Goal: Task Accomplishment & Management: Use online tool/utility

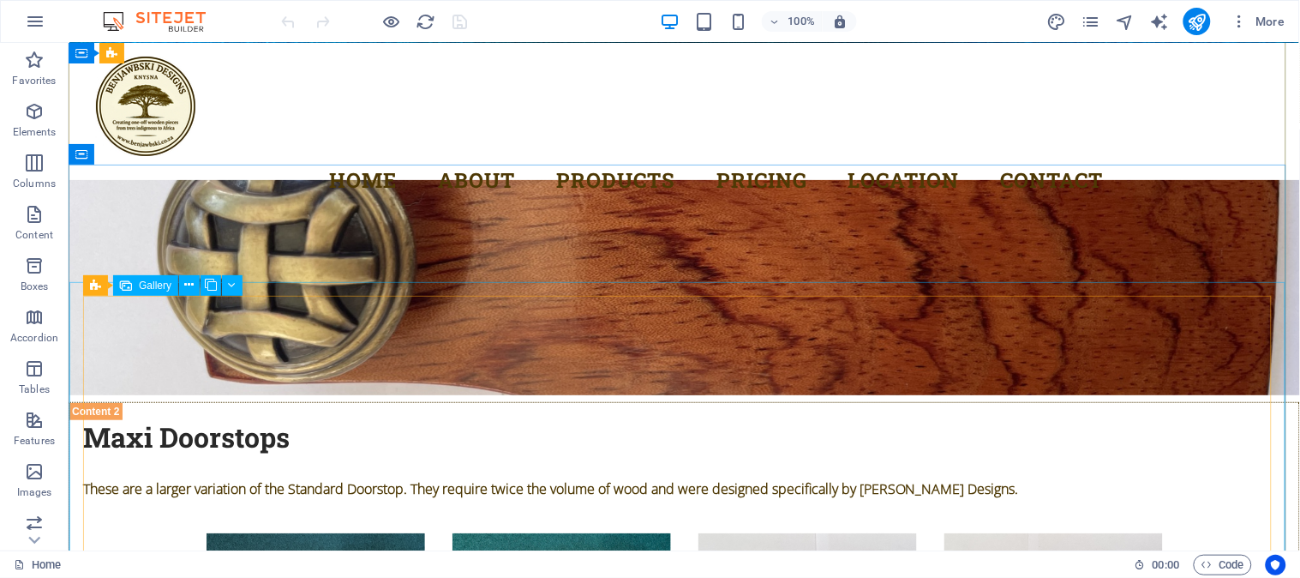
scroll to position [5191, 0]
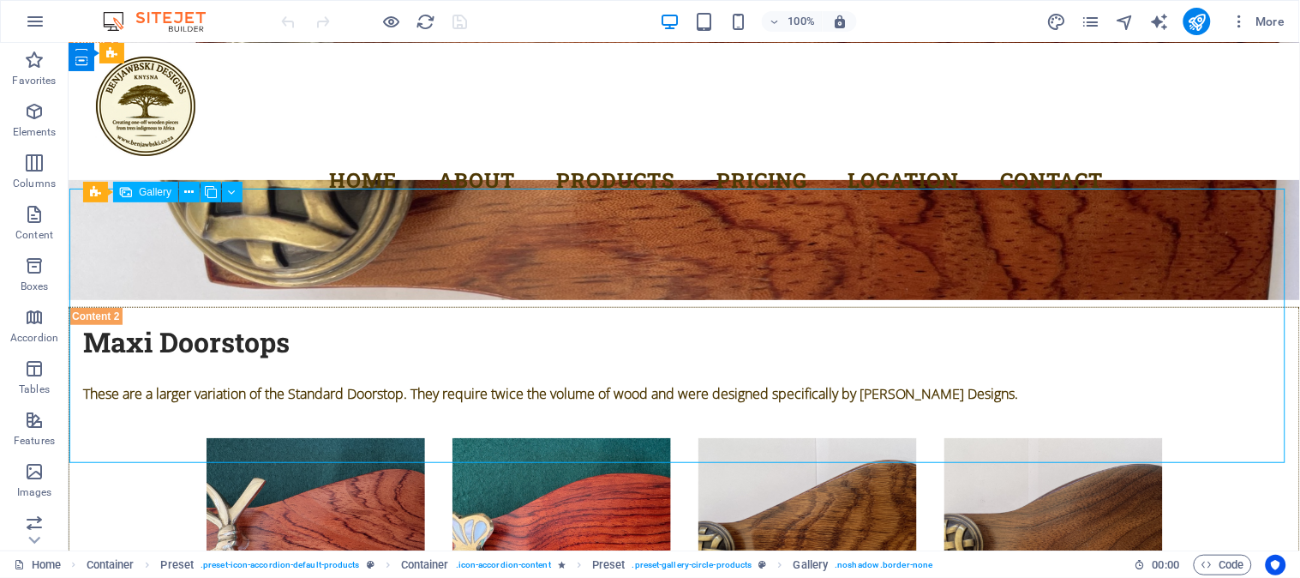
select select "4"
select select "px"
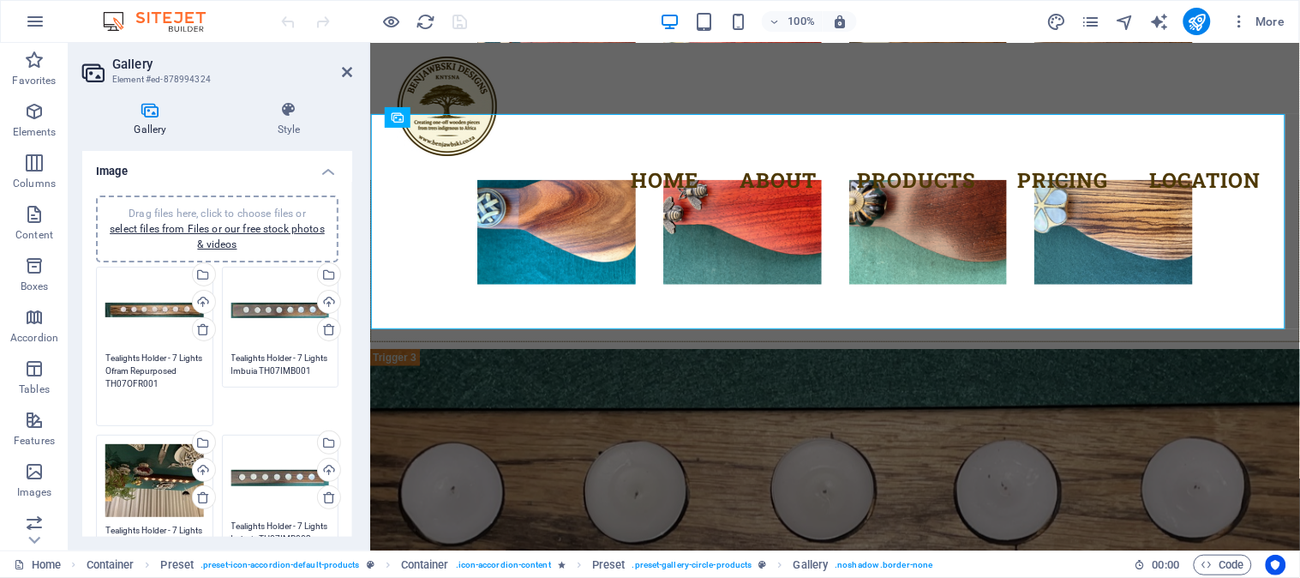
click at [178, 369] on textarea "Tealights Holder - 7 Lights Ofram Repurposed TH07OFR001" at bounding box center [154, 383] width 99 height 64
click at [181, 398] on textarea "Tealights Holder - 7 Lights Ofram Repurposed TH07OFR001" at bounding box center [154, 383] width 99 height 64
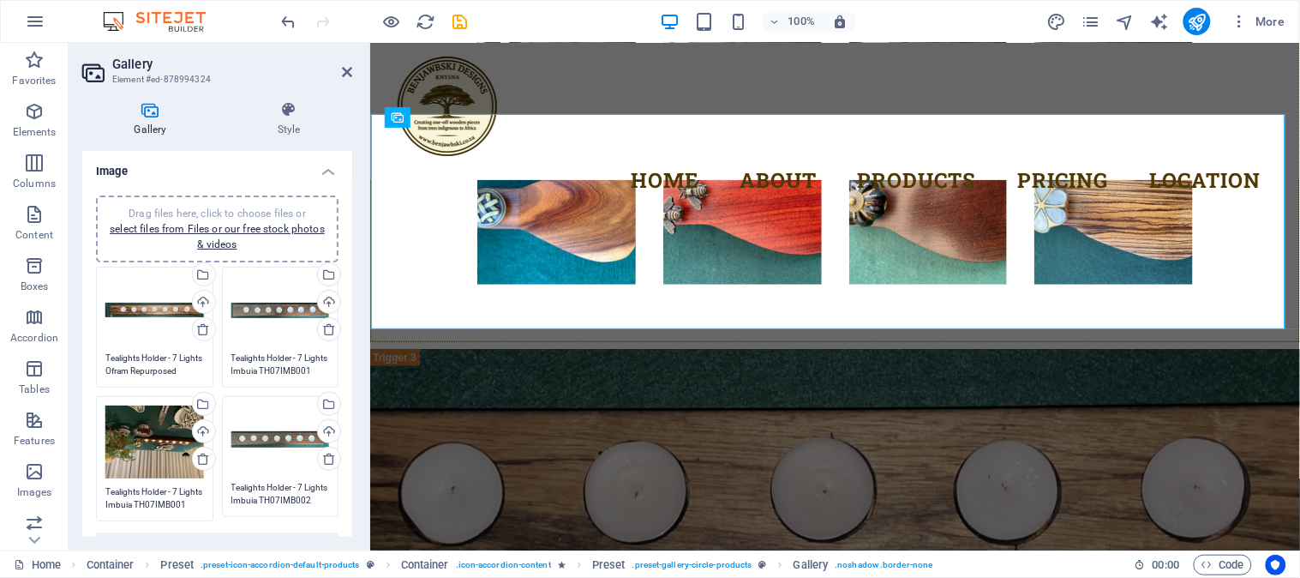
click at [156, 369] on textarea "Tealights Holder - 7 Lights Ofram Repurposed TH07OFR001 R580.00" at bounding box center [154, 364] width 99 height 26
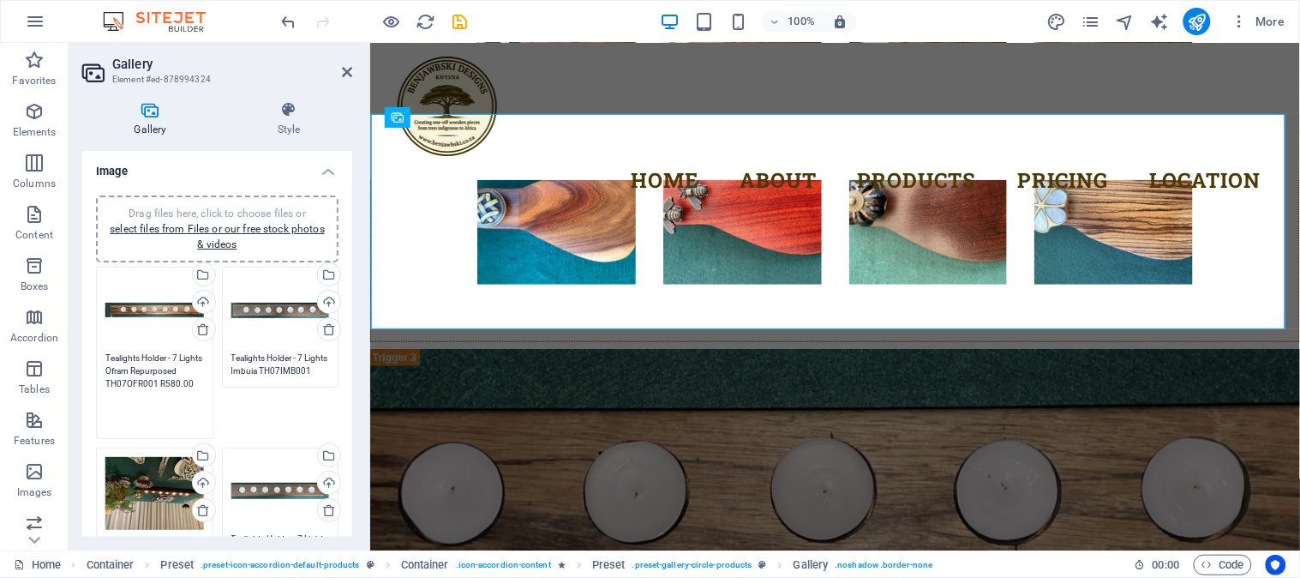
click at [159, 381] on textarea "Tealights Holder - 7 Lights Ofram Repurposed TH07OFR001 R580.00" at bounding box center [154, 389] width 99 height 77
click at [159, 396] on textarea "Tealights Holder - 7 Lights Ofram Repurposed TH07OFR001 R580.00" at bounding box center [154, 389] width 99 height 77
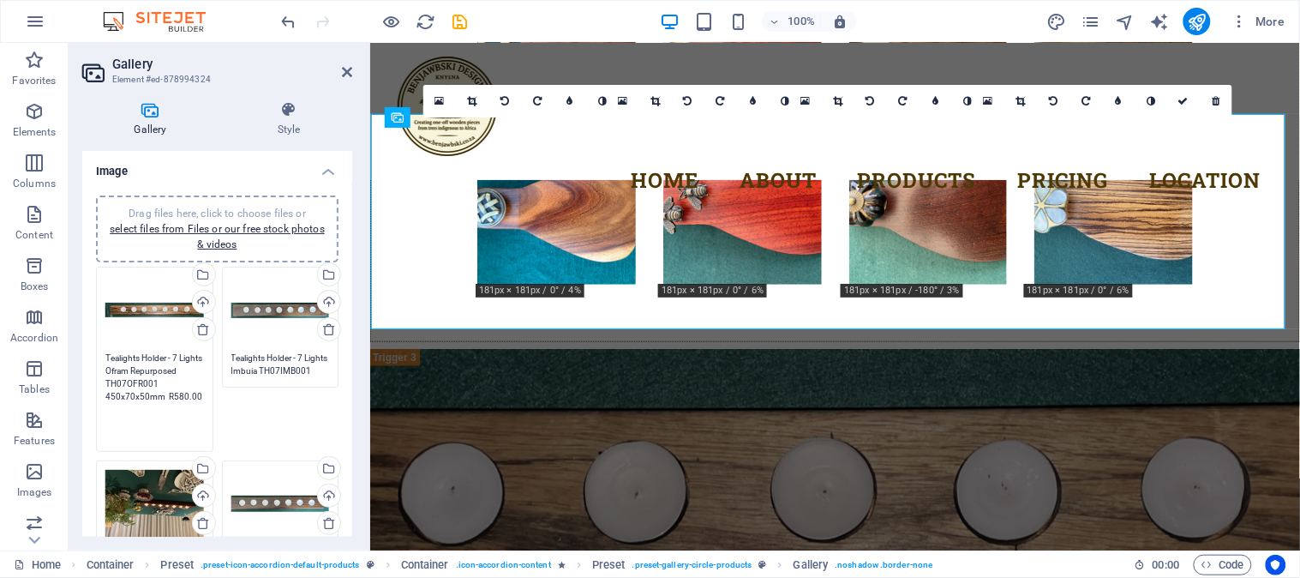
type textarea "Tealights Holder - 7 Lights Ofram Repurposed TH07OFR001 450x70x50mm R580.00"
click at [292, 401] on div "Drag files here, click to choose files or select files from Files or our free s…" at bounding box center [217, 426] width 251 height 328
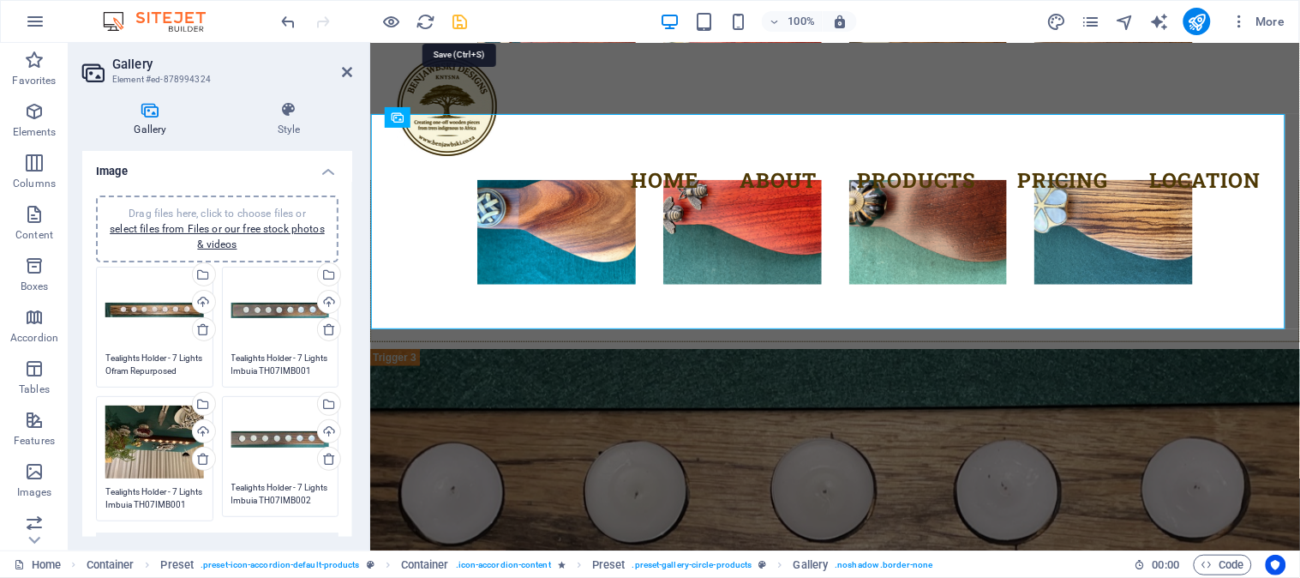
click at [459, 27] on icon "save" at bounding box center [461, 22] width 20 height 20
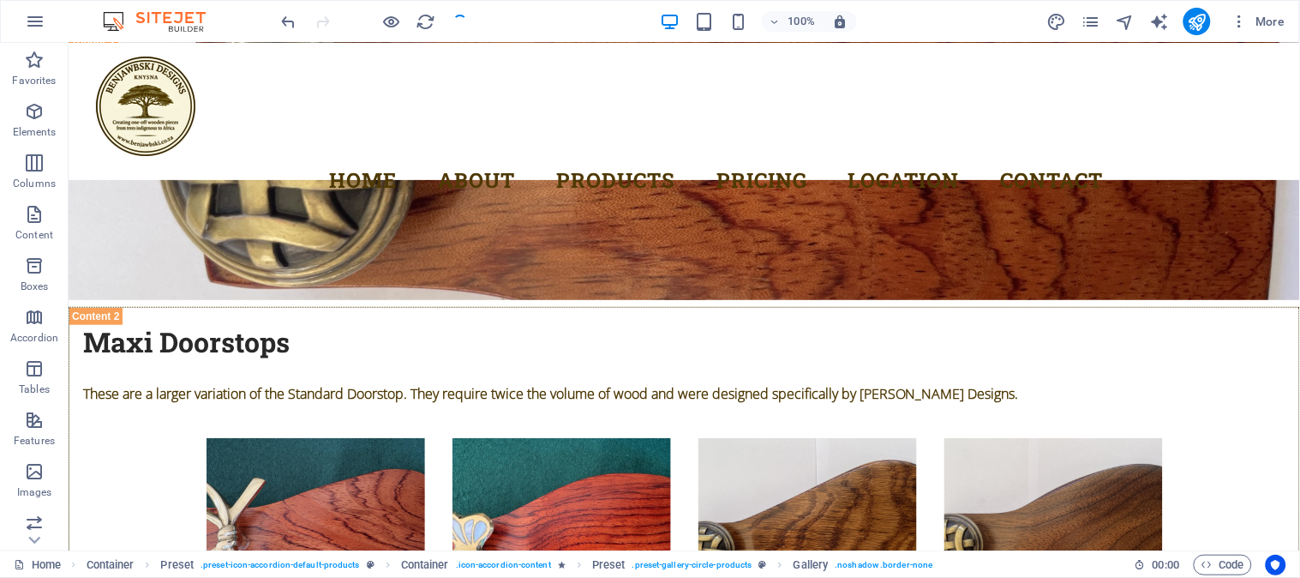
checkbox input "false"
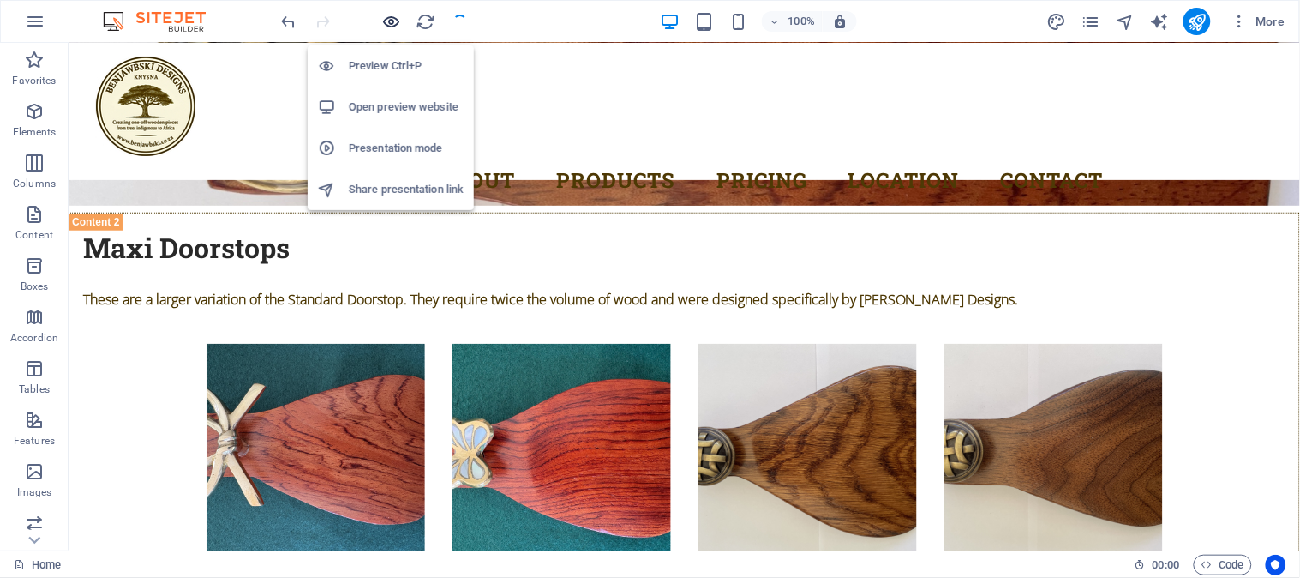
click at [390, 19] on icon "button" at bounding box center [392, 22] width 20 height 20
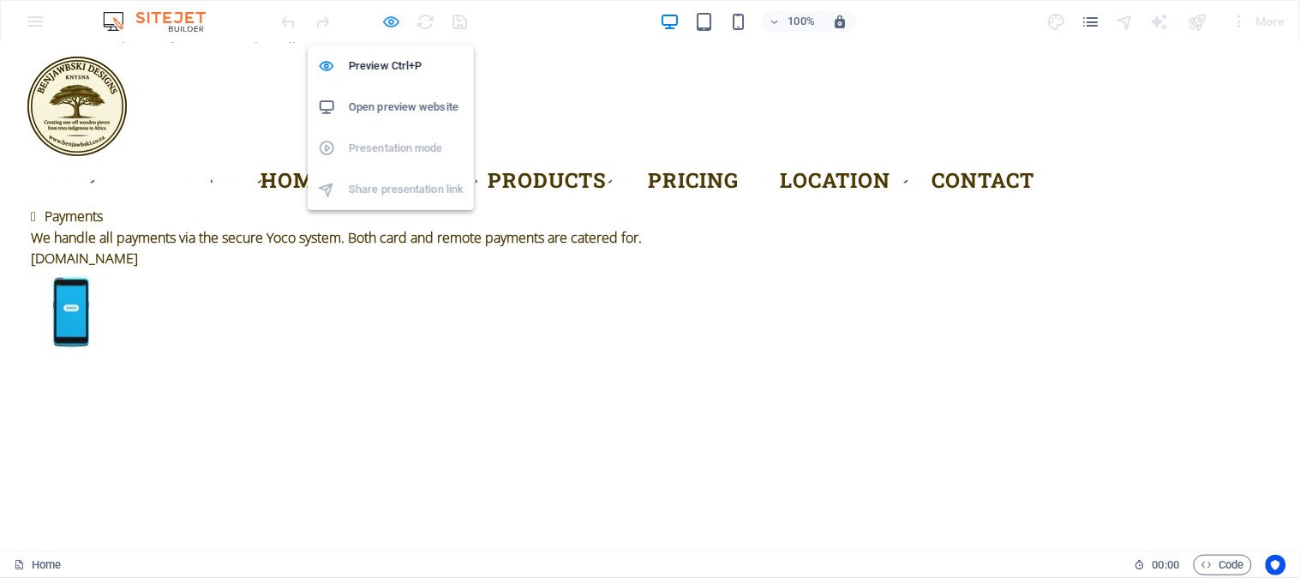
scroll to position [5009, 0]
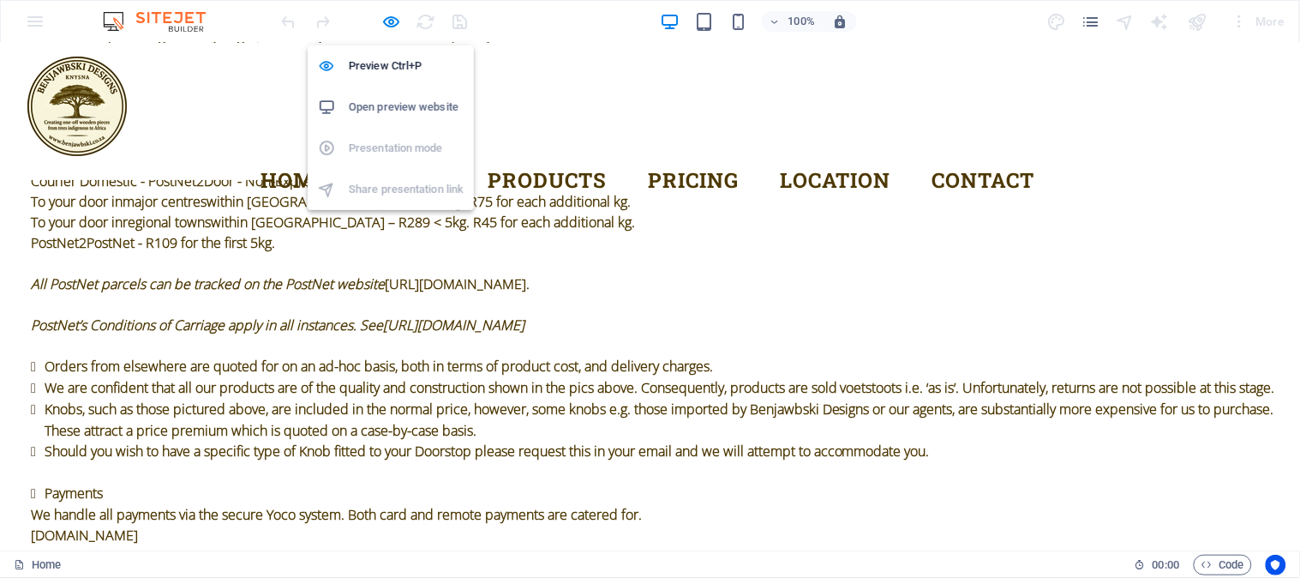
click at [366, 104] on h6 "Open preview website" at bounding box center [406, 107] width 115 height 21
click at [393, 21] on icon "button" at bounding box center [392, 22] width 20 height 20
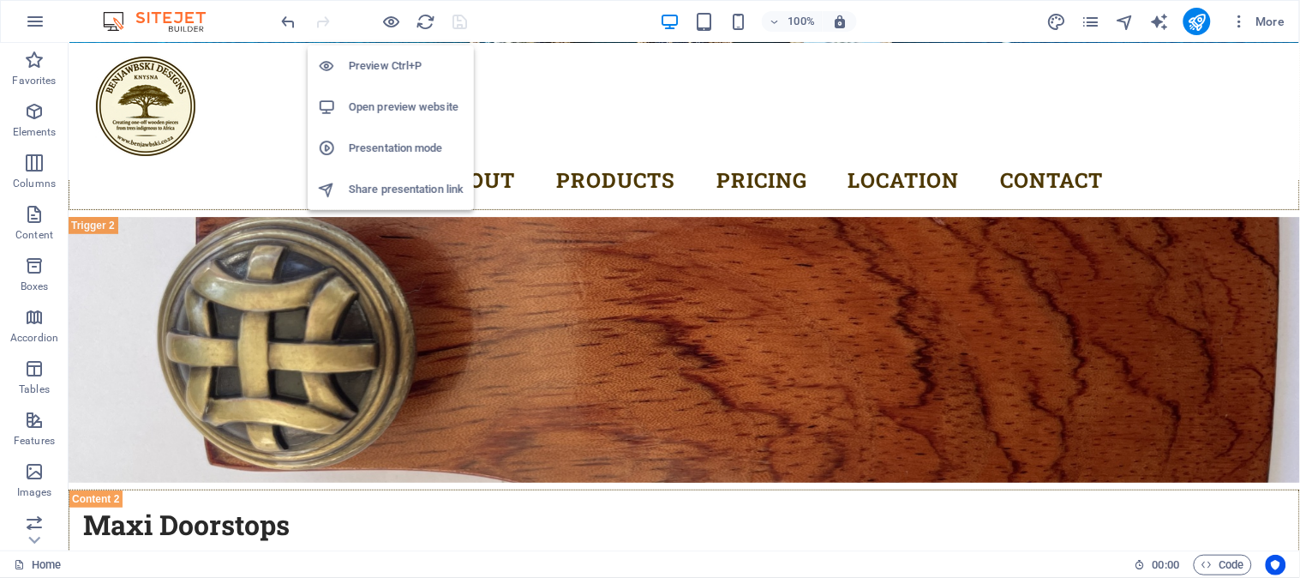
scroll to position [5286, 0]
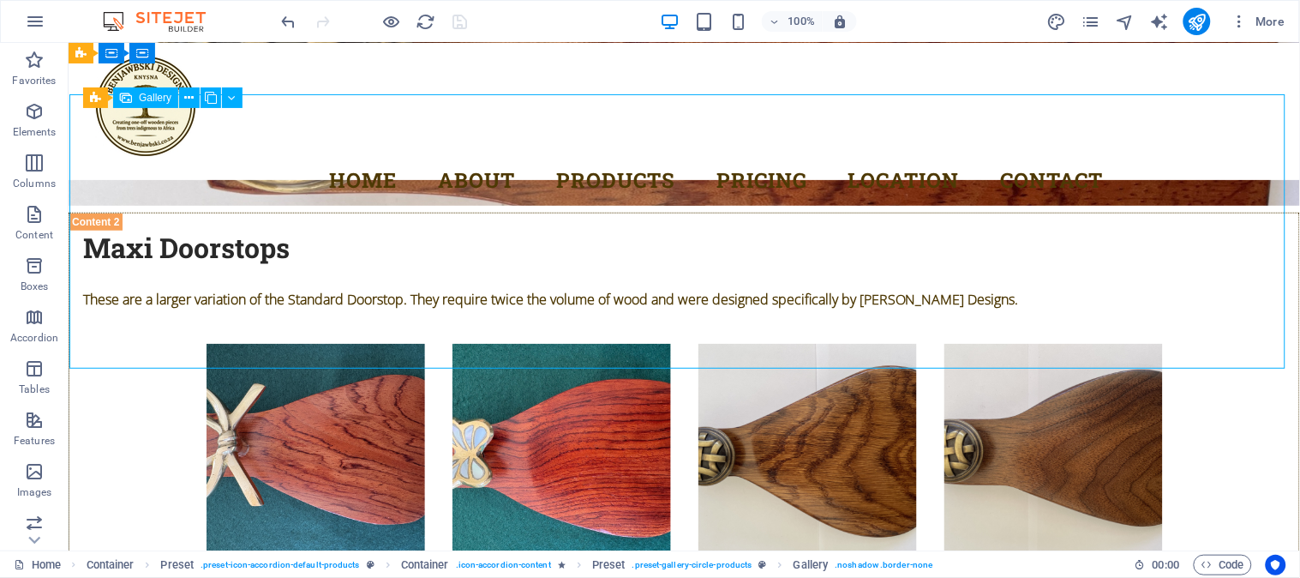
select select "4"
select select "px"
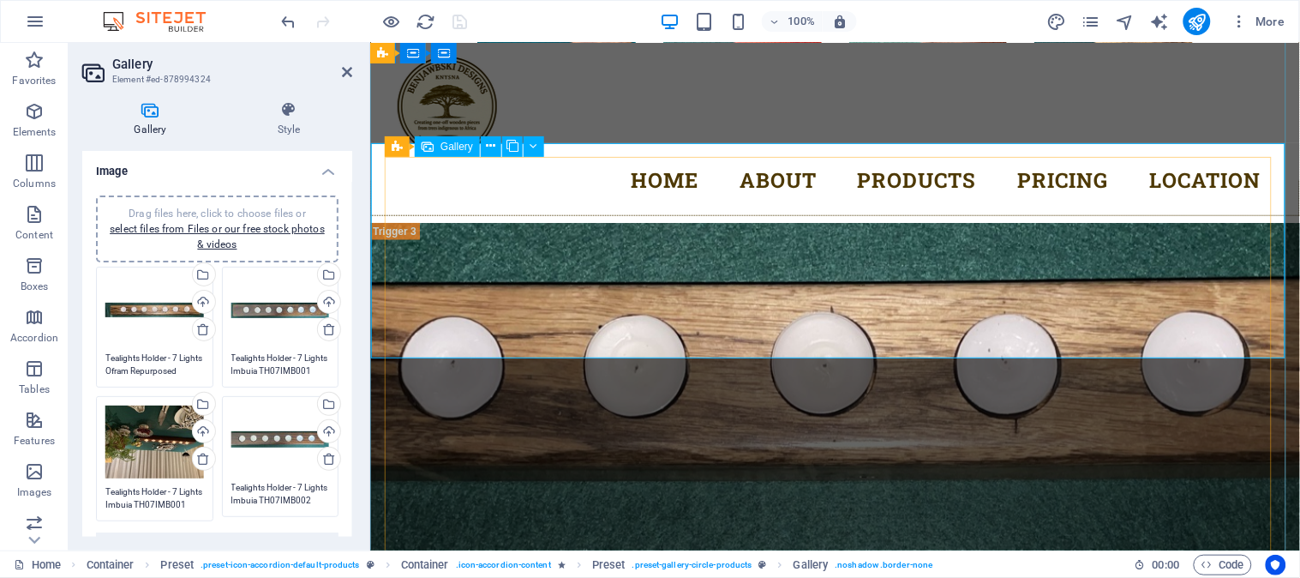
scroll to position [5032, 0]
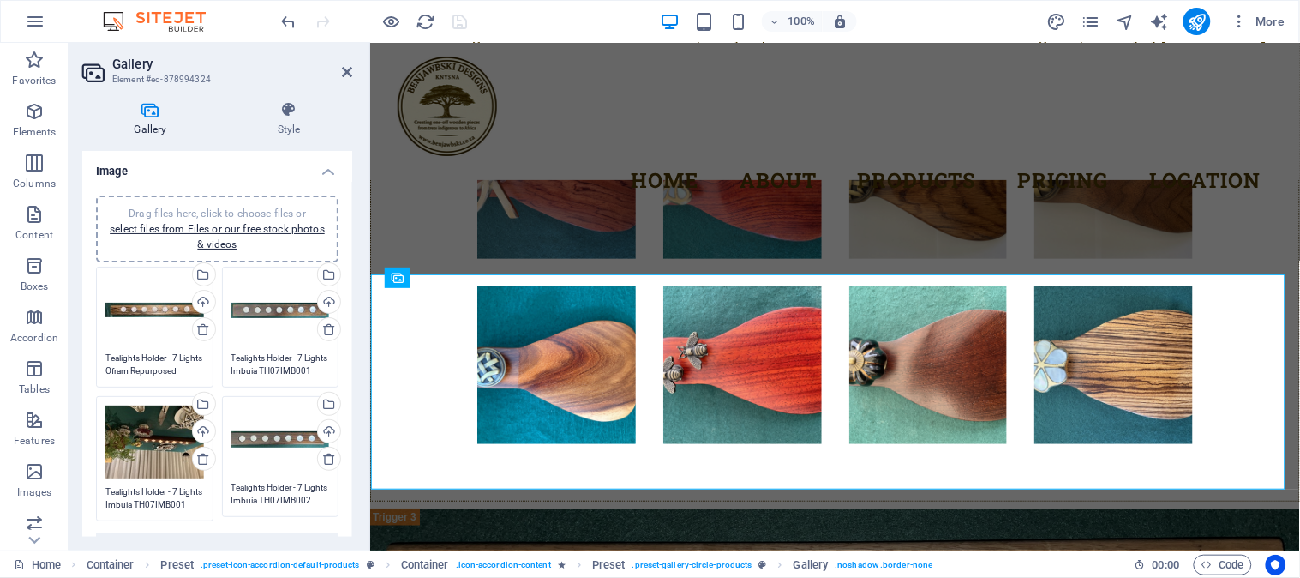
click at [284, 378] on div "Drag files here, click to choose files or select files from Files or our free s…" at bounding box center [281, 326] width 126 height 129
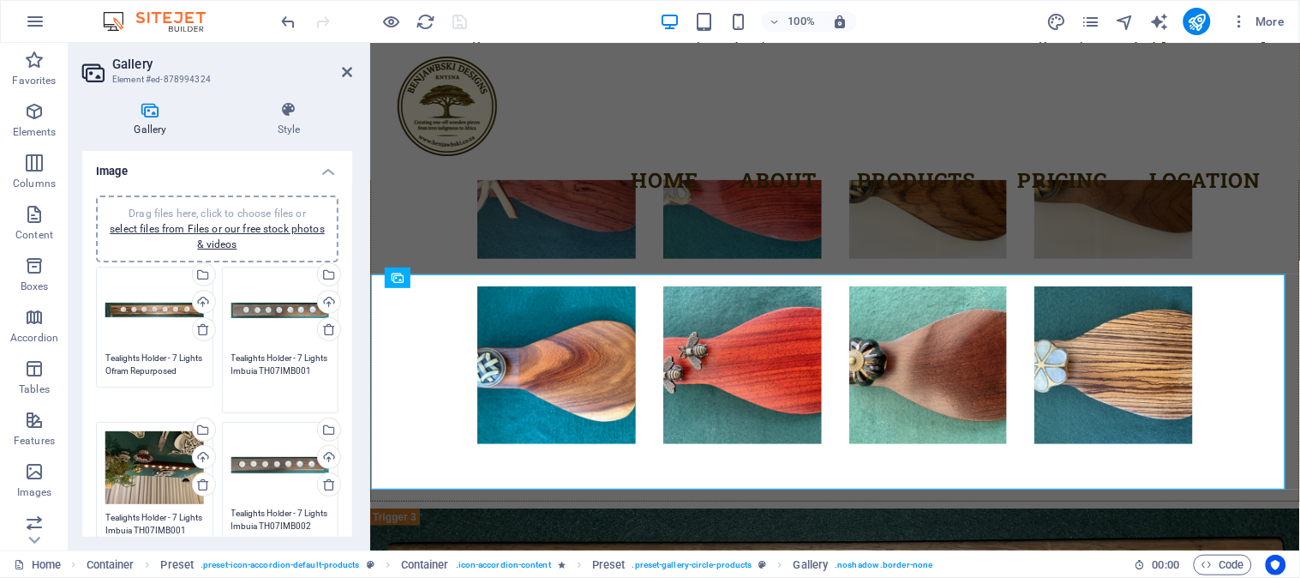
click at [275, 373] on textarea "Tealights Holder - 7 Lights Imbuia TH07IMB001" at bounding box center [280, 376] width 99 height 51
click at [277, 370] on textarea "Tealights Holder - 7 Lights Imbuia TH07IMB001" at bounding box center [280, 376] width 99 height 51
click at [273, 468] on div "Drag files here, click to choose files or select files from Files or our free s…" at bounding box center [280, 465] width 99 height 69
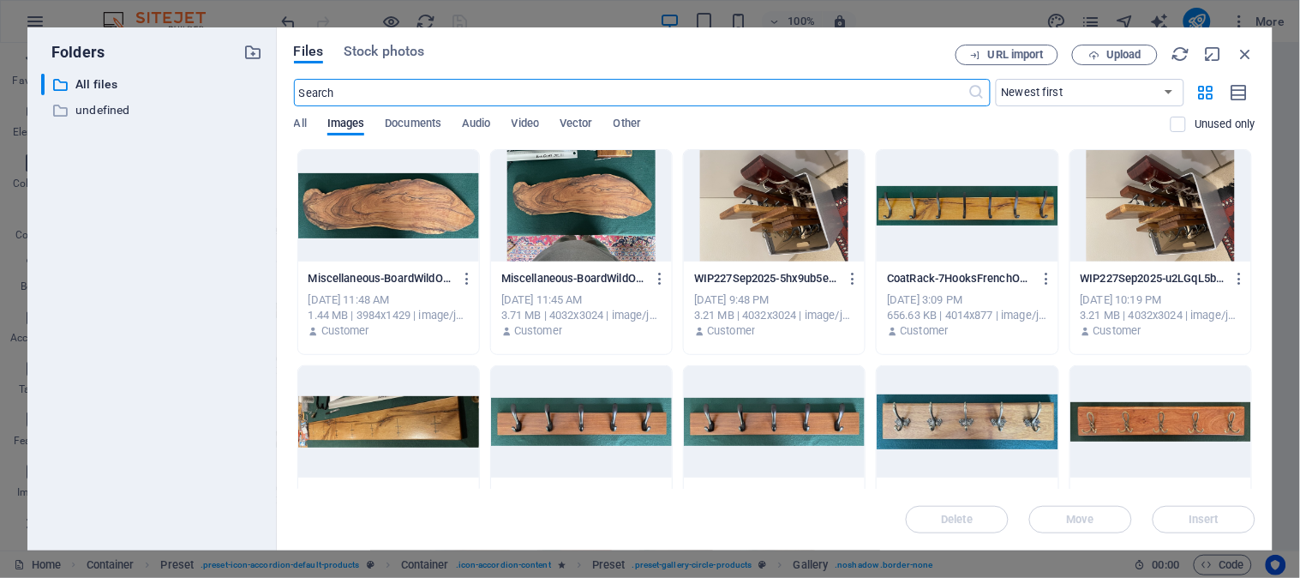
scroll to position [5359, 0]
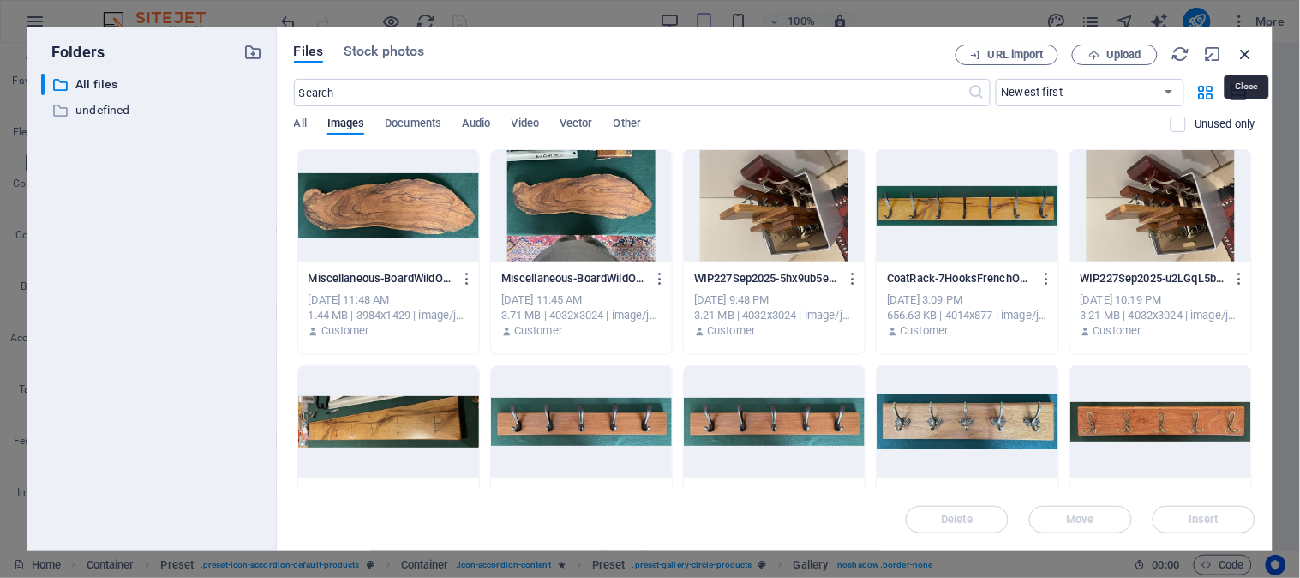
click at [1250, 52] on icon "button" at bounding box center [1246, 54] width 19 height 19
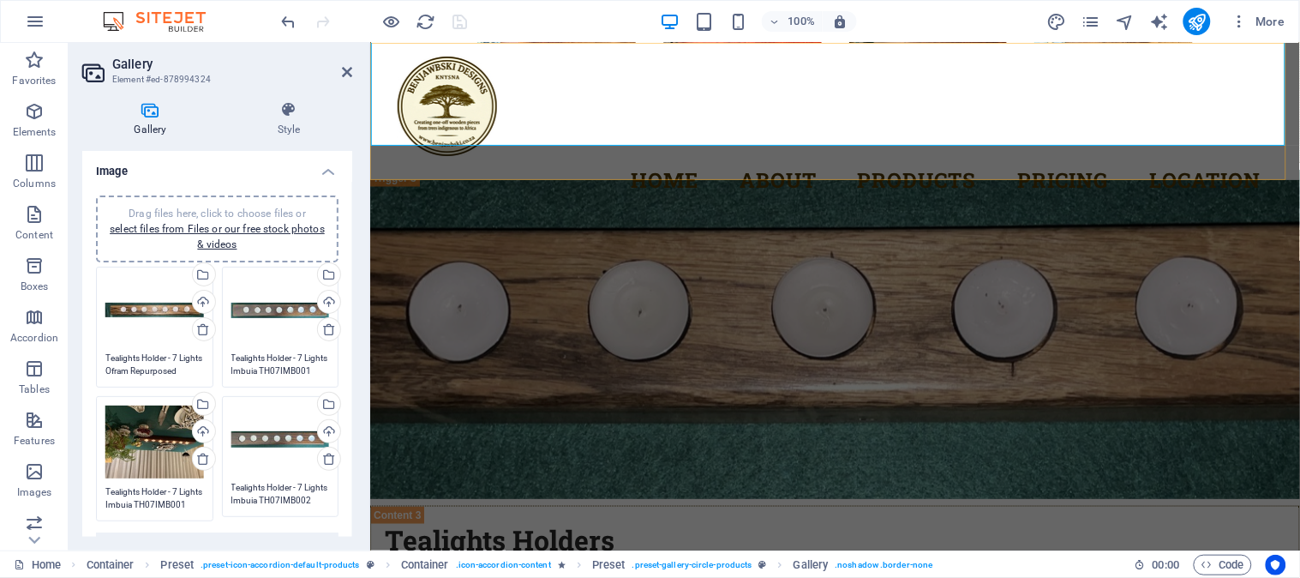
scroll to position [5376, 0]
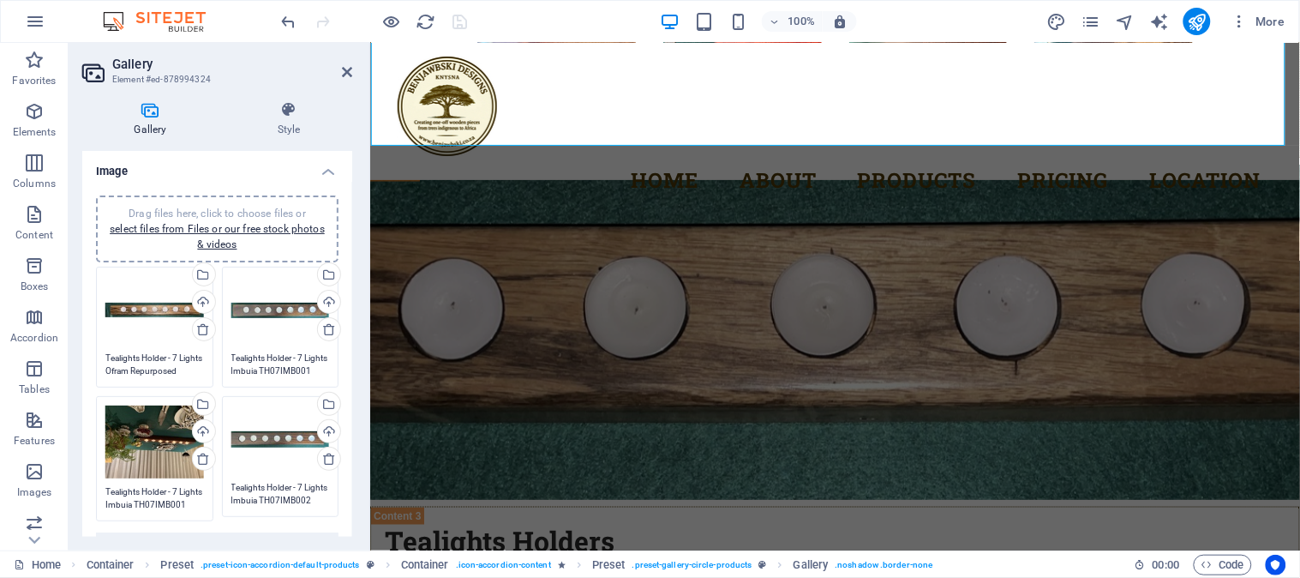
click at [286, 441] on div "Drag files here, click to choose files or select files from Files or our free s…" at bounding box center [280, 439] width 99 height 69
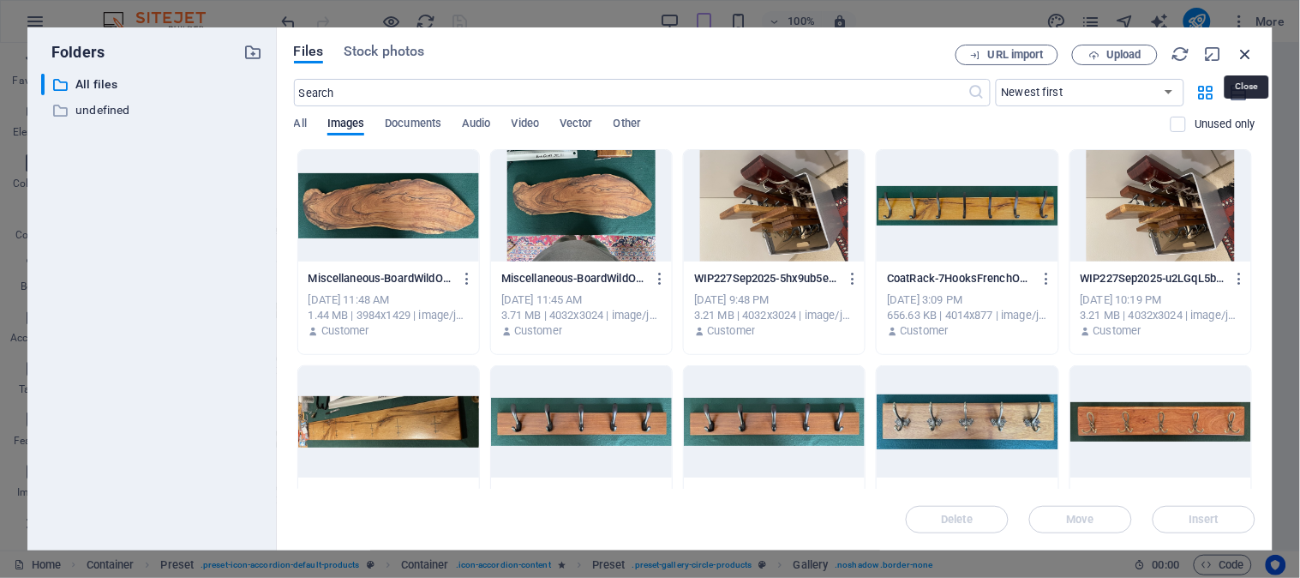
drag, startPoint x: 1247, startPoint y: 47, endPoint x: 773, endPoint y: 70, distance: 474.5
click at [1247, 47] on icon "button" at bounding box center [1246, 54] width 19 height 19
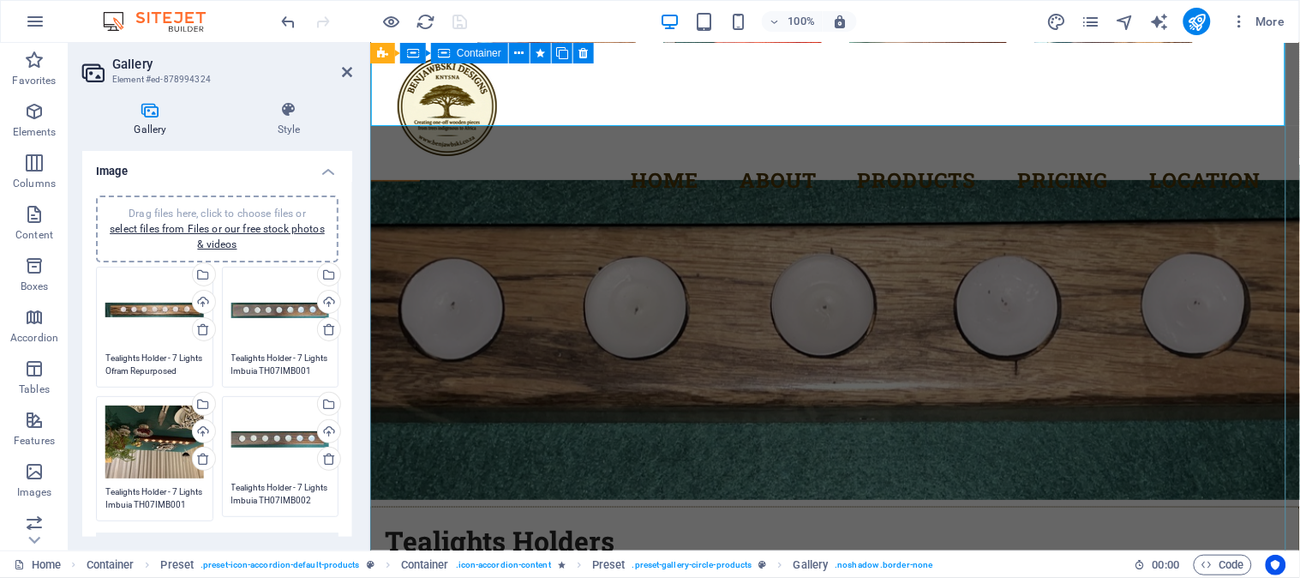
scroll to position [5393, 0]
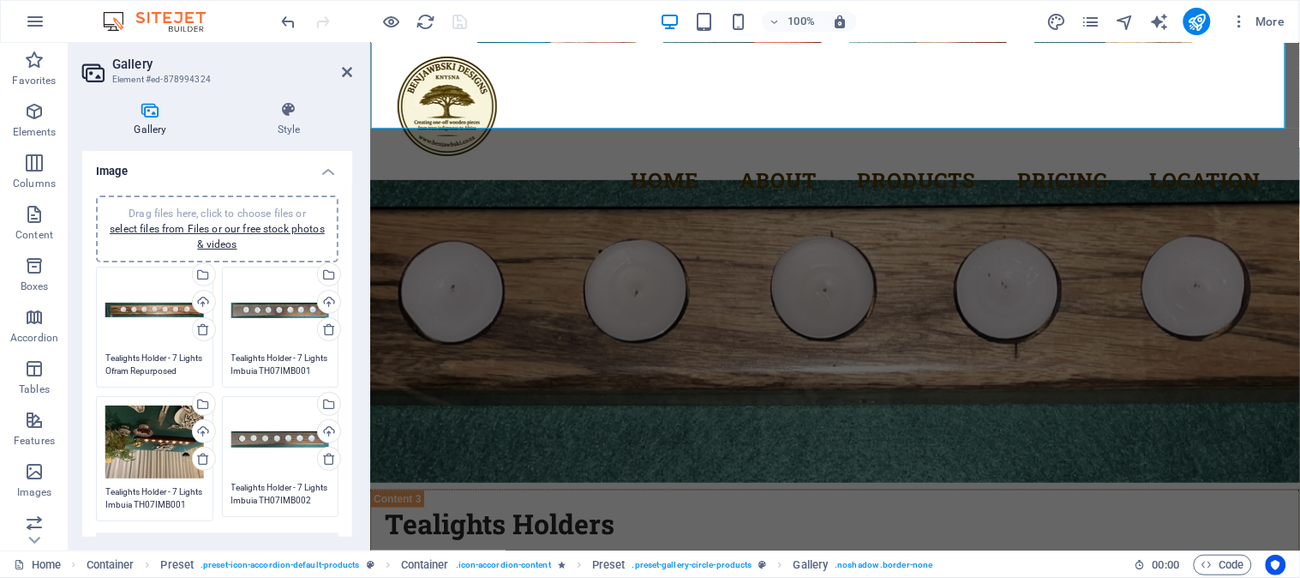
click at [272, 469] on div "Drag files here, click to choose files or select files from Files or our free s…" at bounding box center [280, 439] width 99 height 69
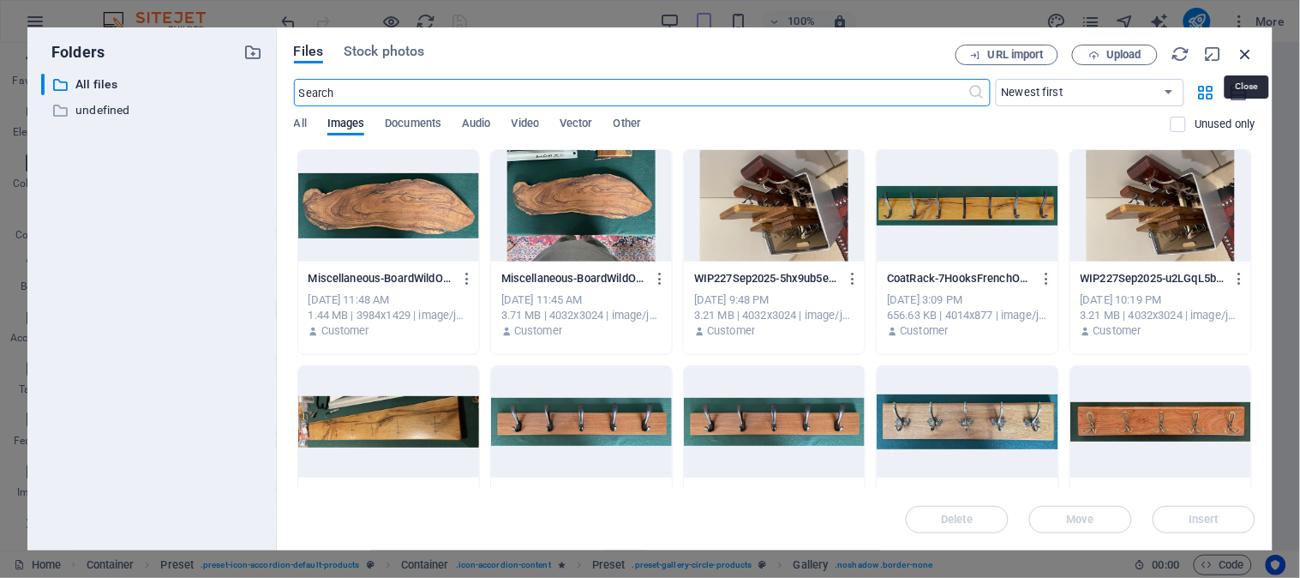
click at [1251, 53] on icon "button" at bounding box center [1246, 54] width 19 height 19
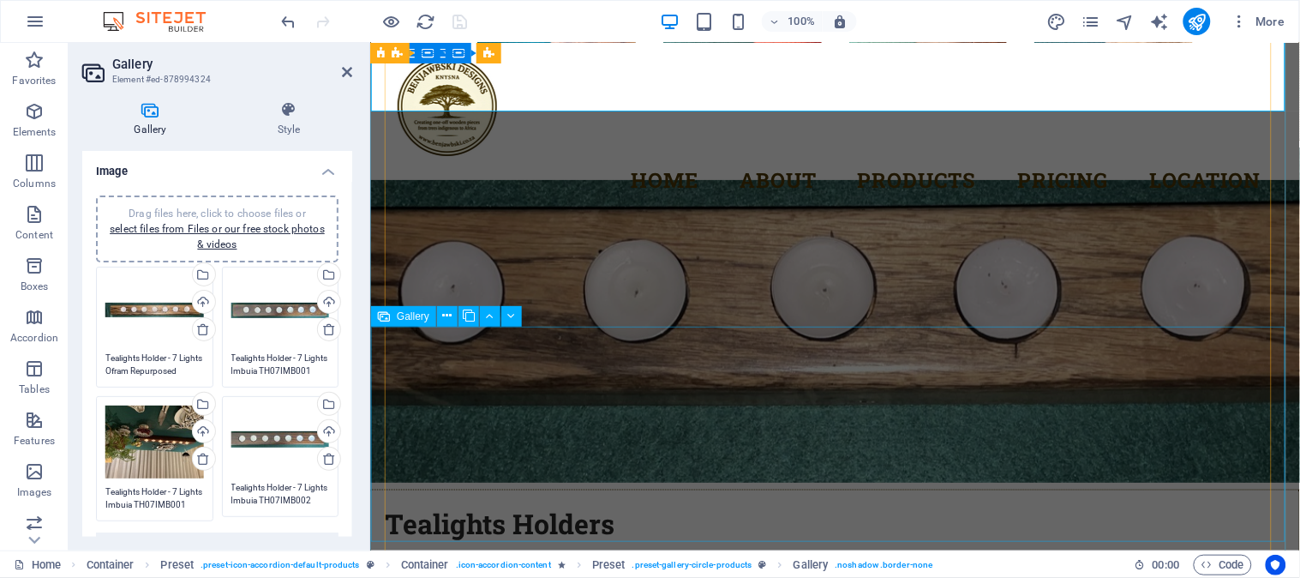
scroll to position [5410, 0]
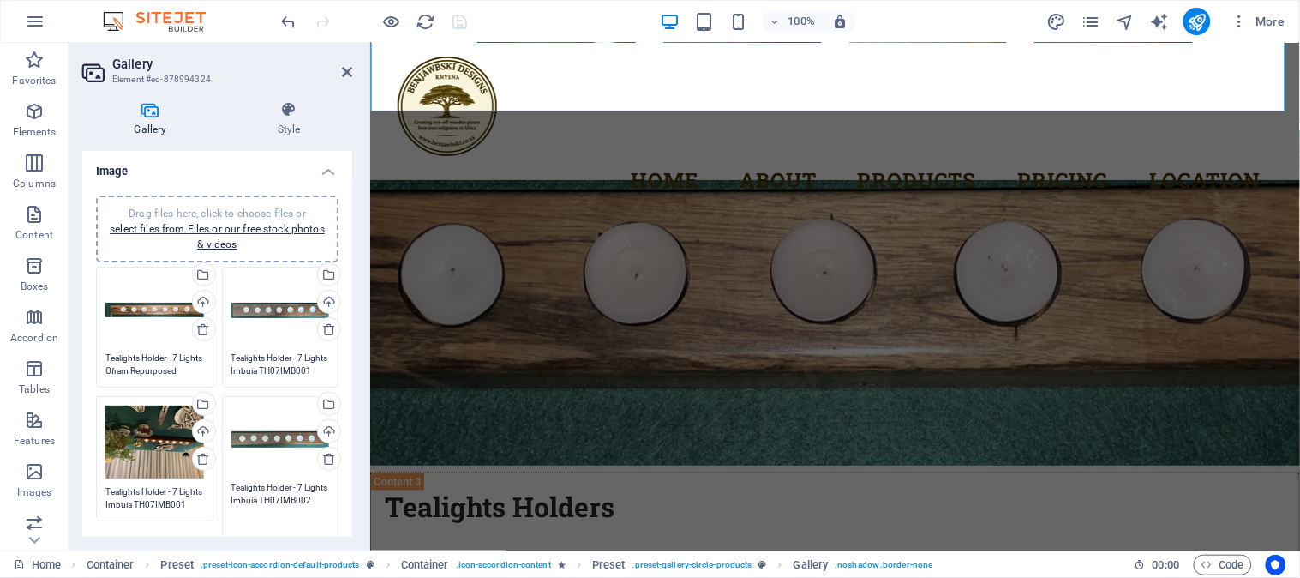
click at [283, 500] on textarea "Tealights Holder - 7 Lights Imbuia TH07IMB002" at bounding box center [280, 506] width 99 height 51
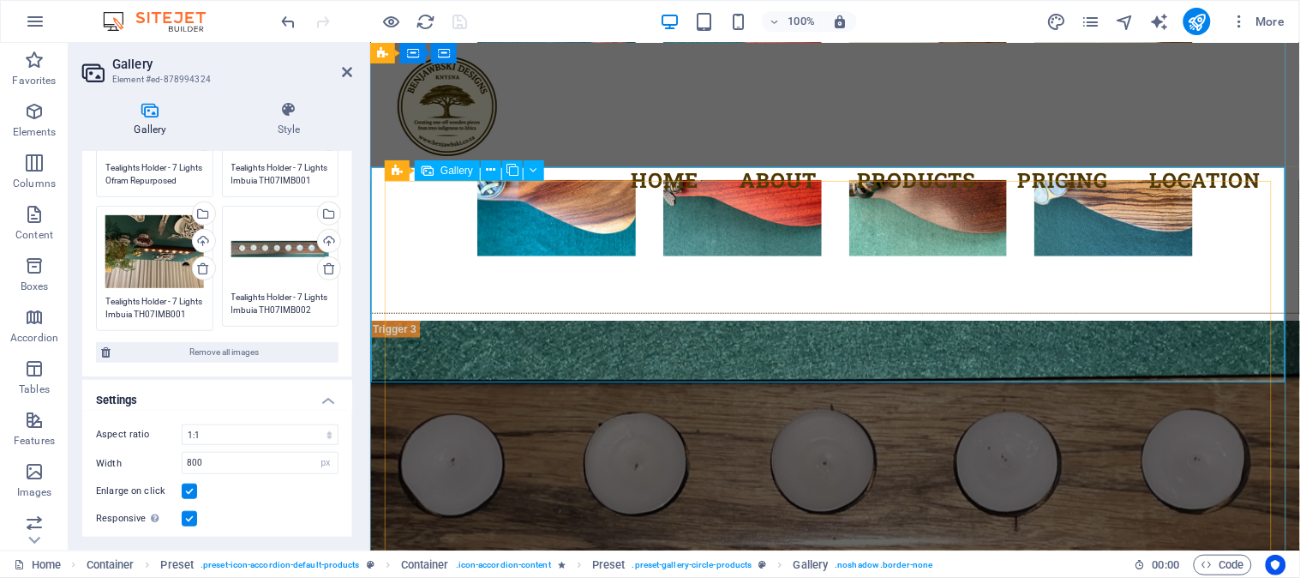
scroll to position [5124, 0]
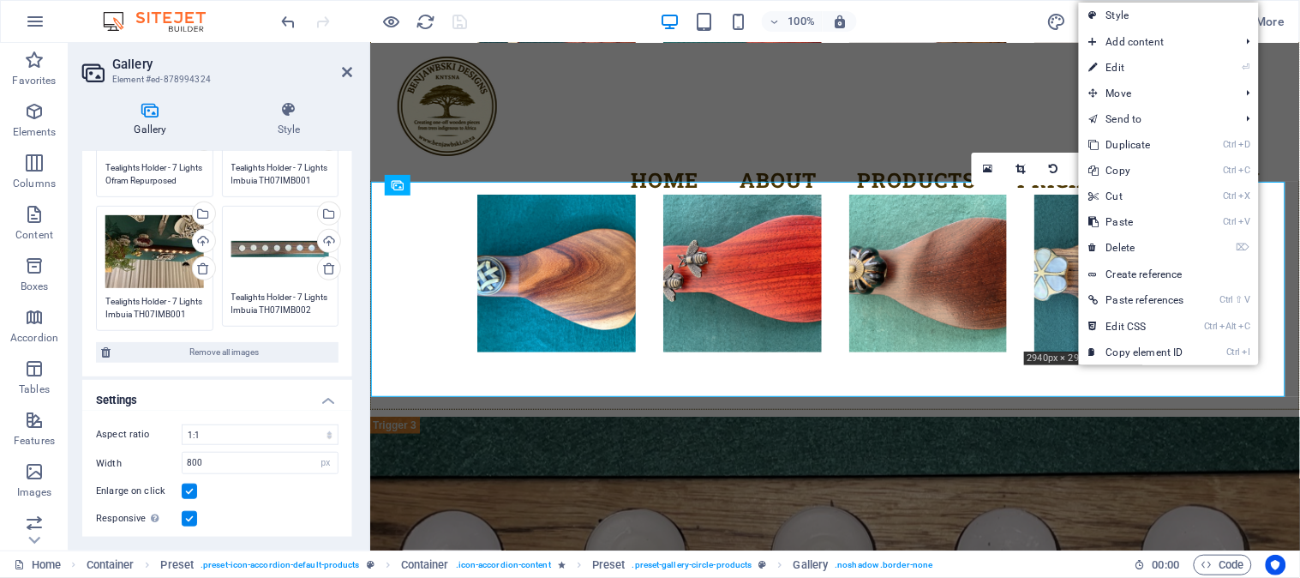
click at [1120, 171] on link "Ctrl C Copy" at bounding box center [1137, 171] width 116 height 26
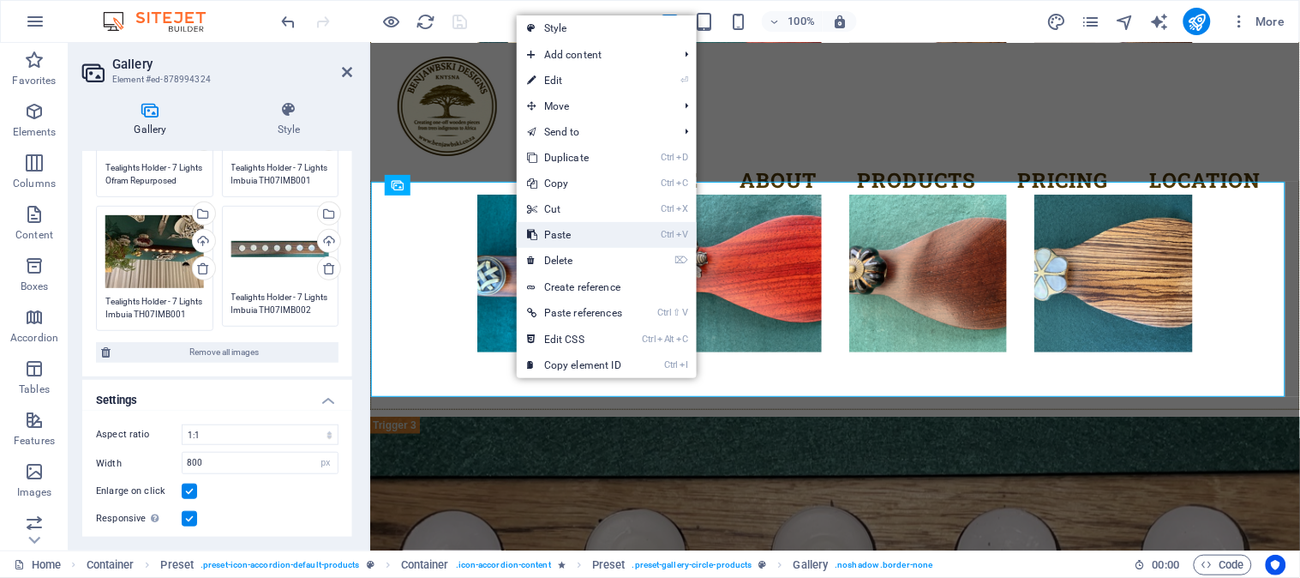
click at [585, 232] on link "Ctrl V Paste" at bounding box center [575, 235] width 116 height 26
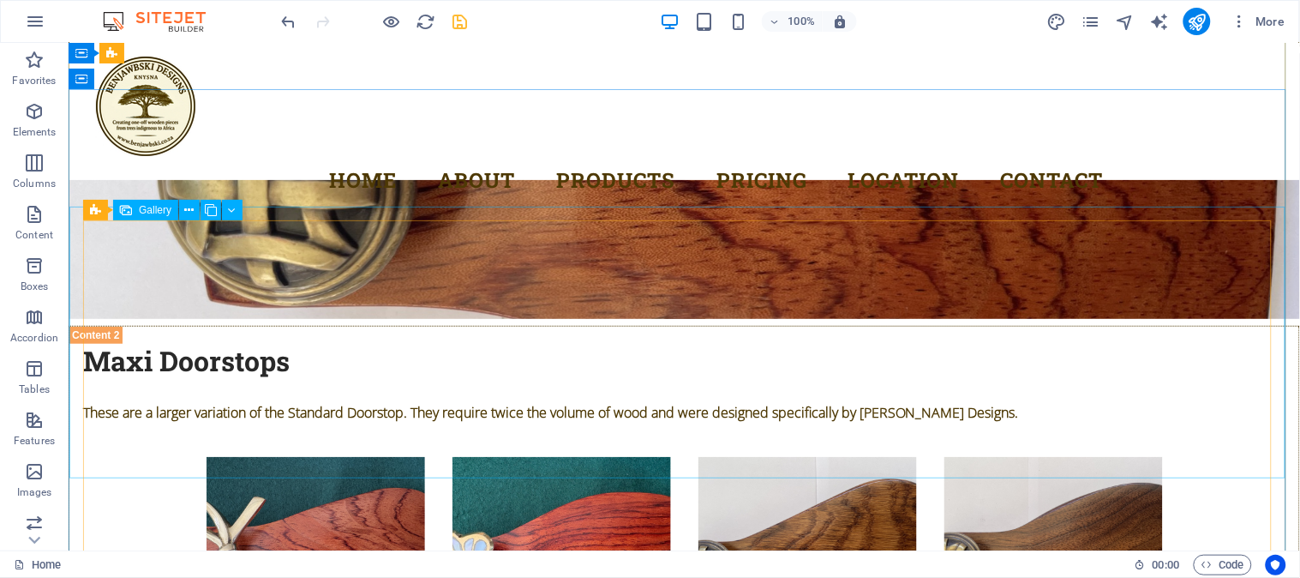
scroll to position [5363, 0]
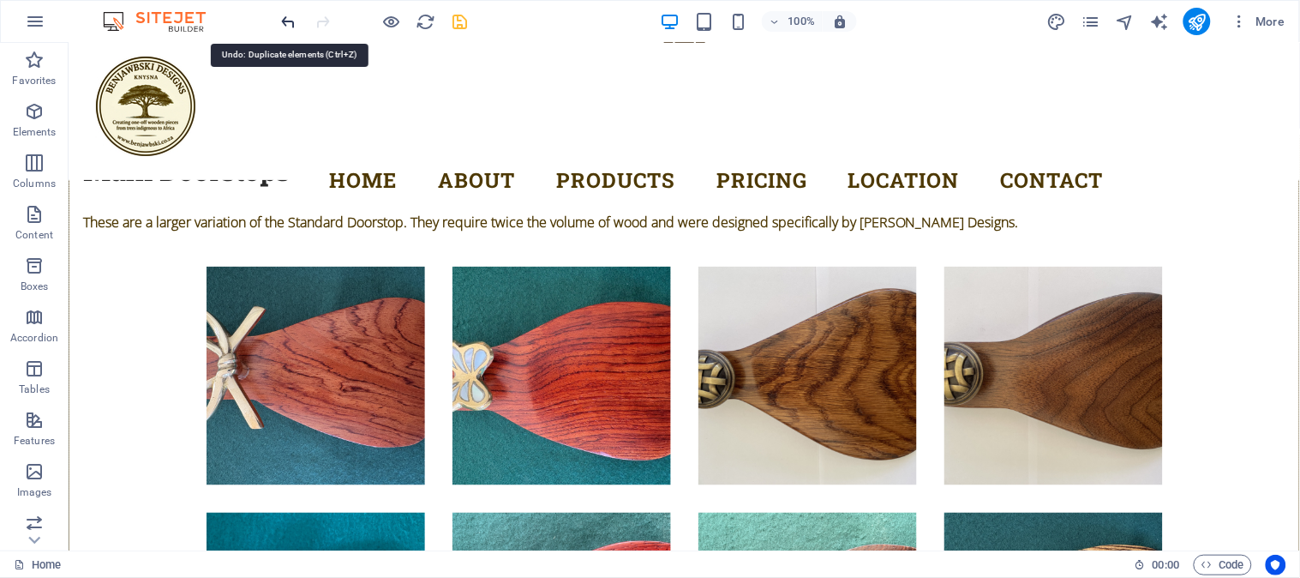
click at [294, 24] on icon "undo" at bounding box center [289, 22] width 20 height 20
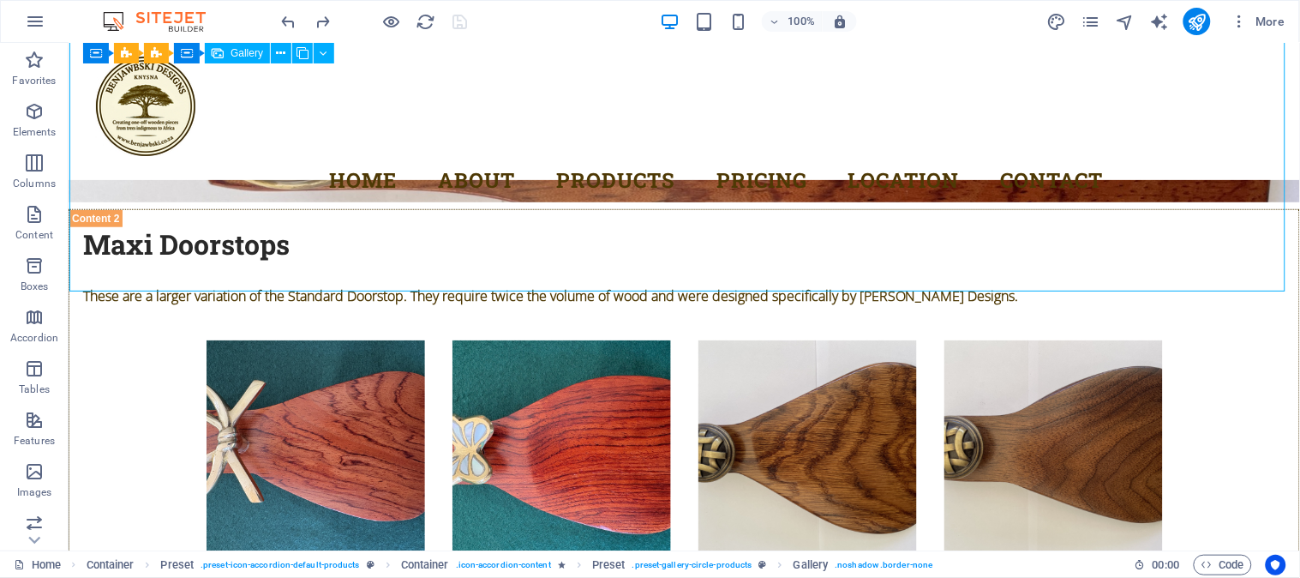
select select "4"
select select "px"
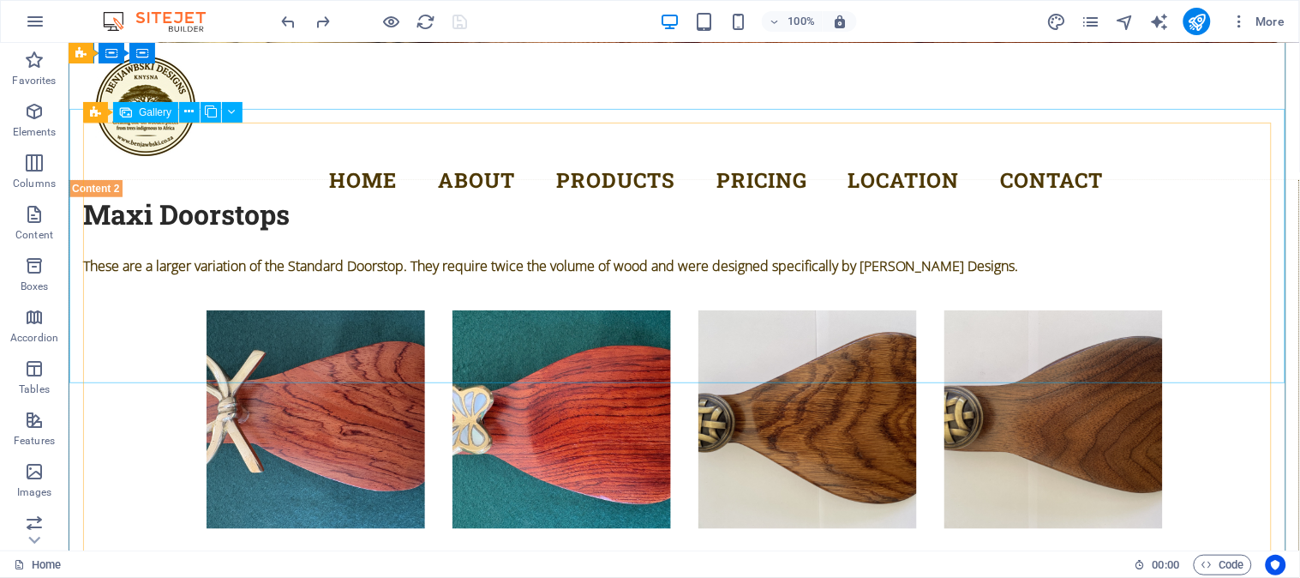
scroll to position [5129, 0]
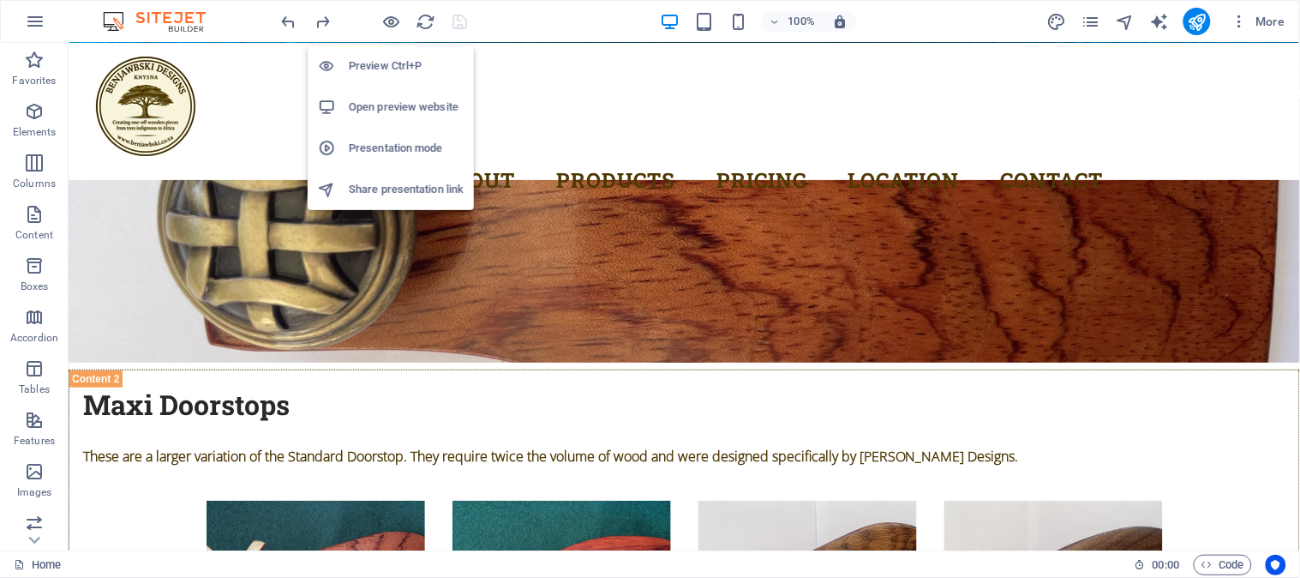
click at [394, 99] on h6 "Open preview website" at bounding box center [406, 107] width 115 height 21
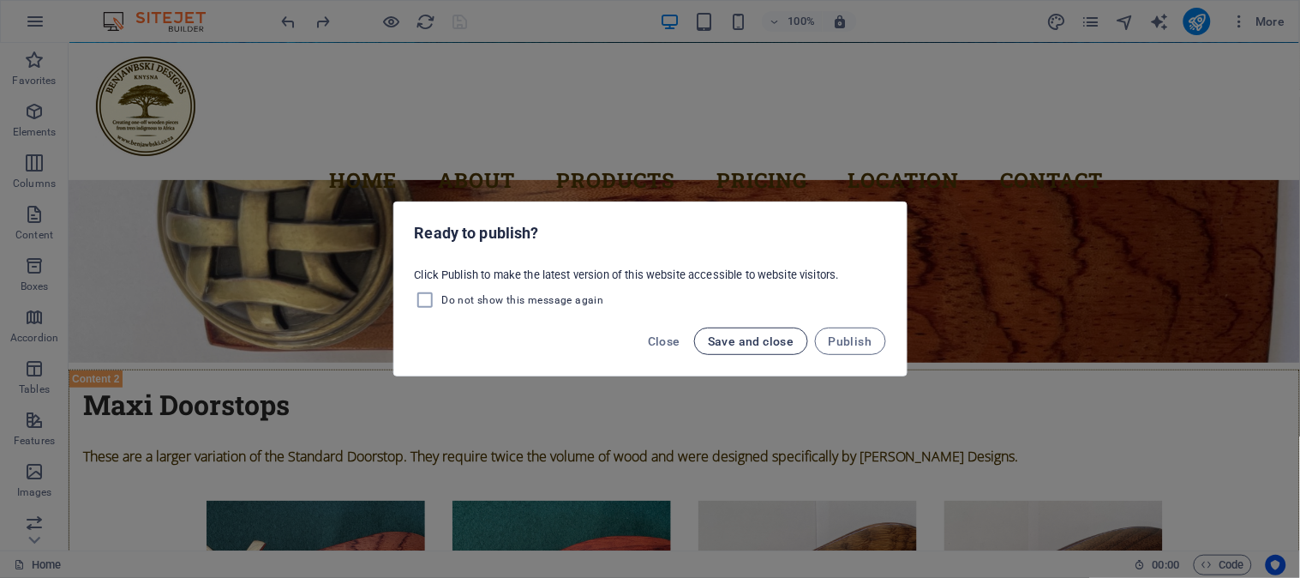
click at [743, 339] on span "Save and close" at bounding box center [751, 341] width 87 height 14
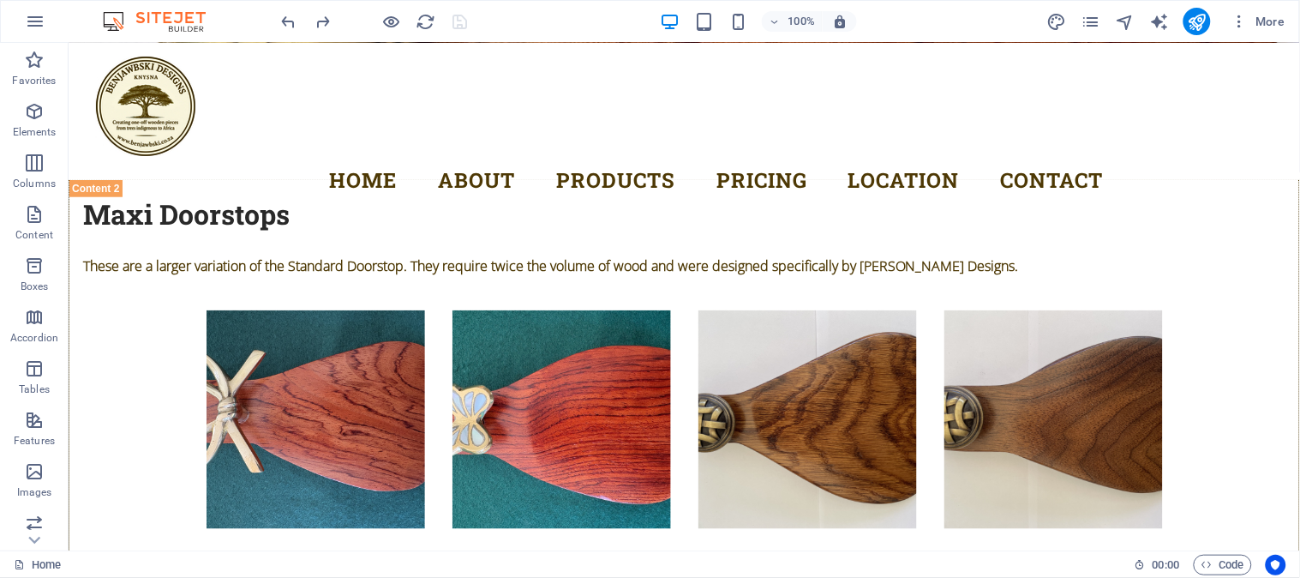
scroll to position [5414, 0]
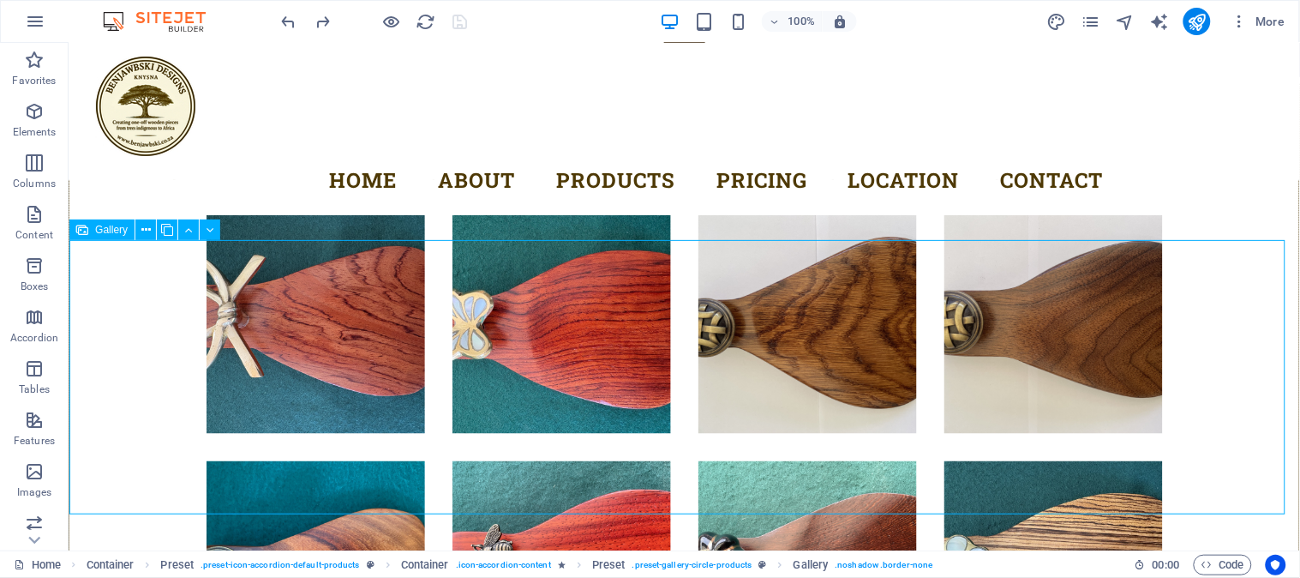
select select "4"
select select "px"
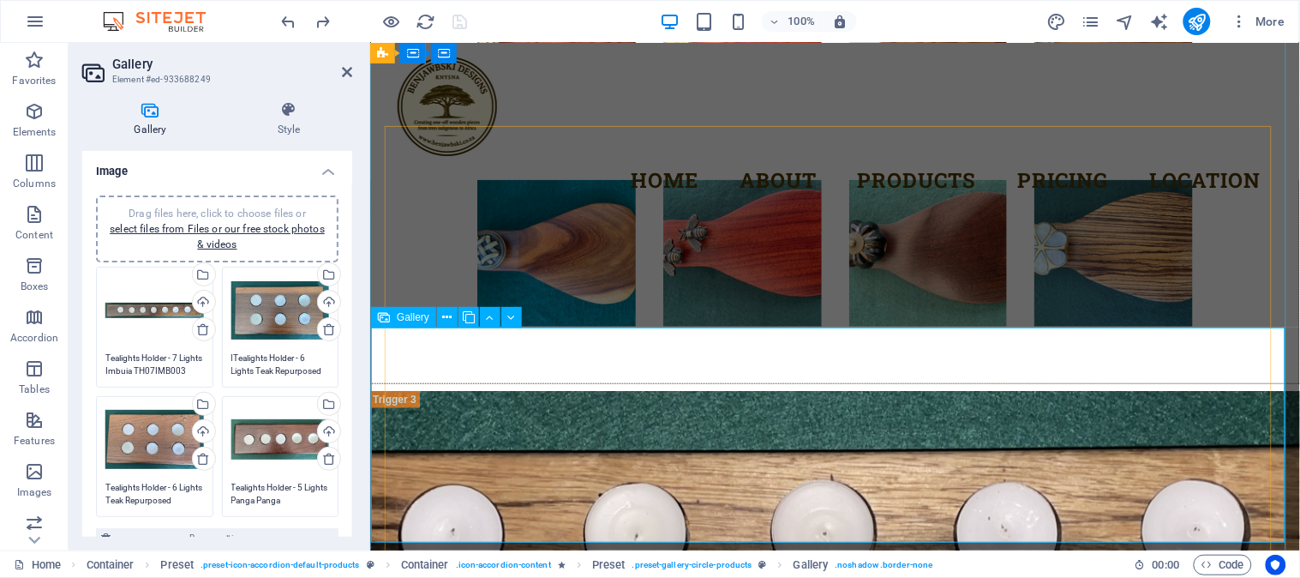
scroll to position [5341, 0]
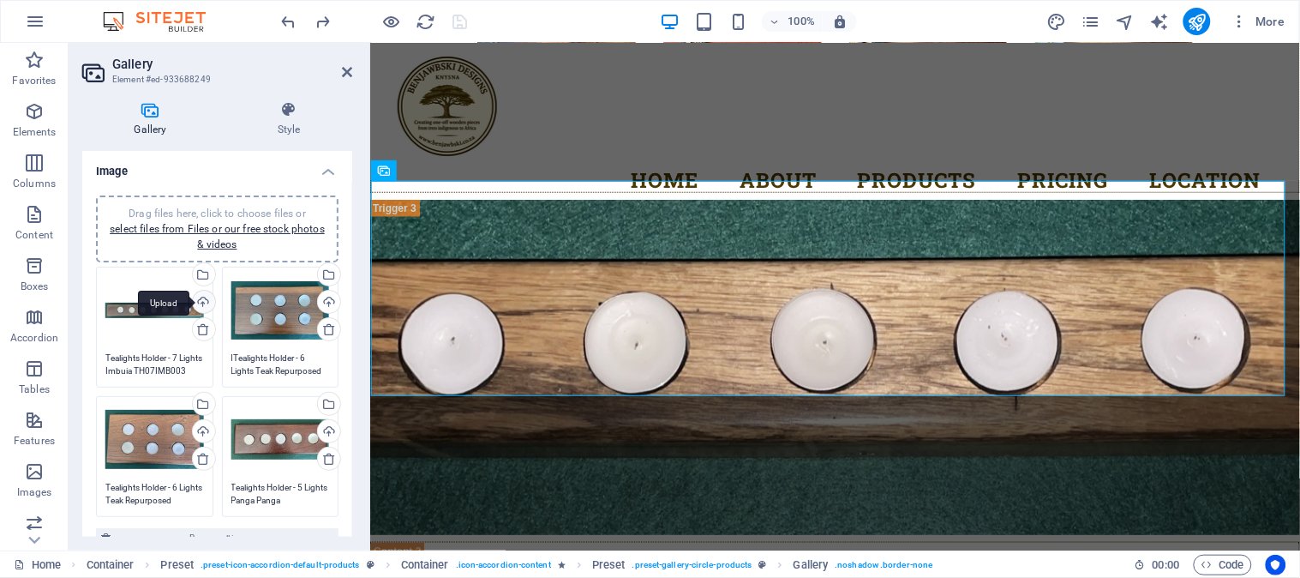
click at [203, 303] on div "Upload" at bounding box center [202, 304] width 26 height 26
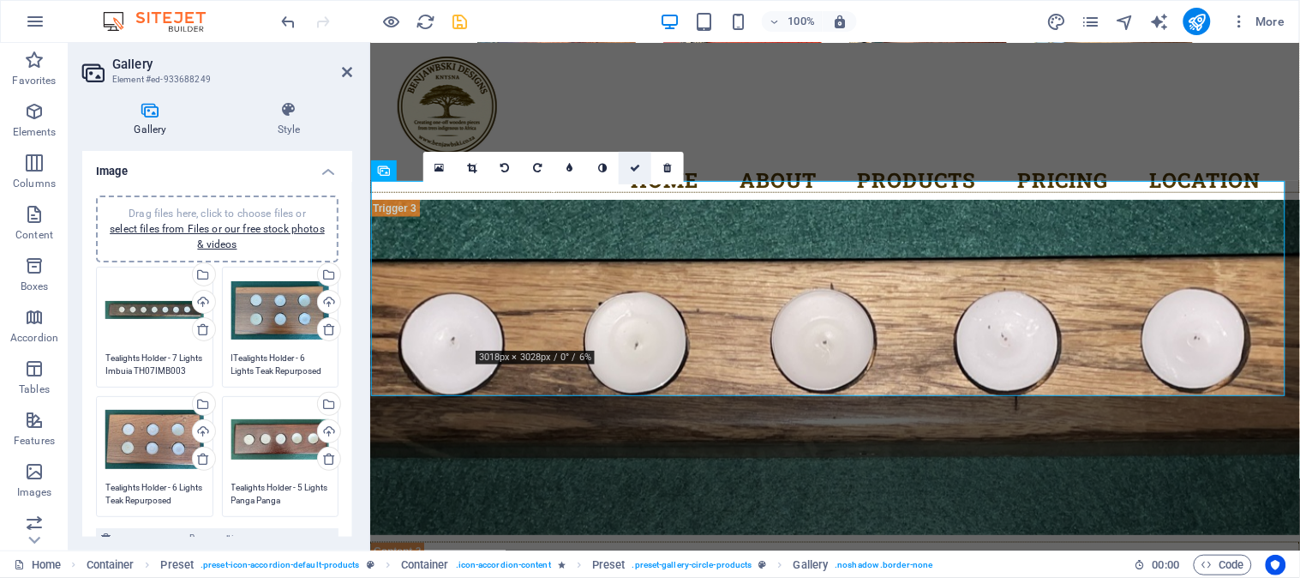
click at [630, 170] on icon at bounding box center [635, 168] width 10 height 10
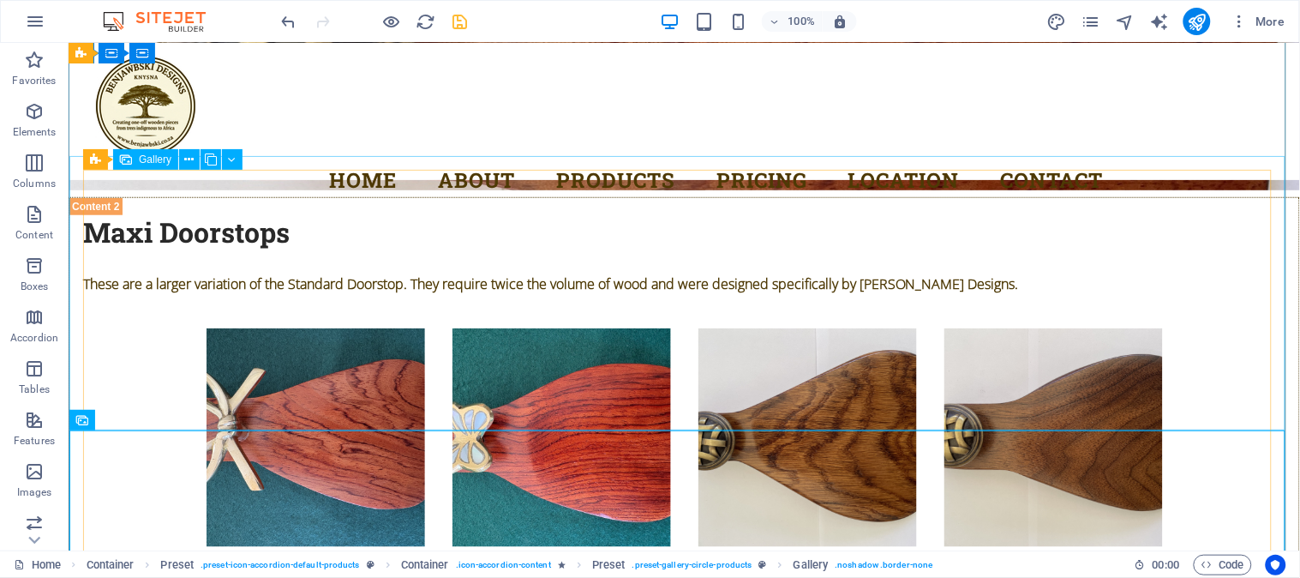
scroll to position [5224, 0]
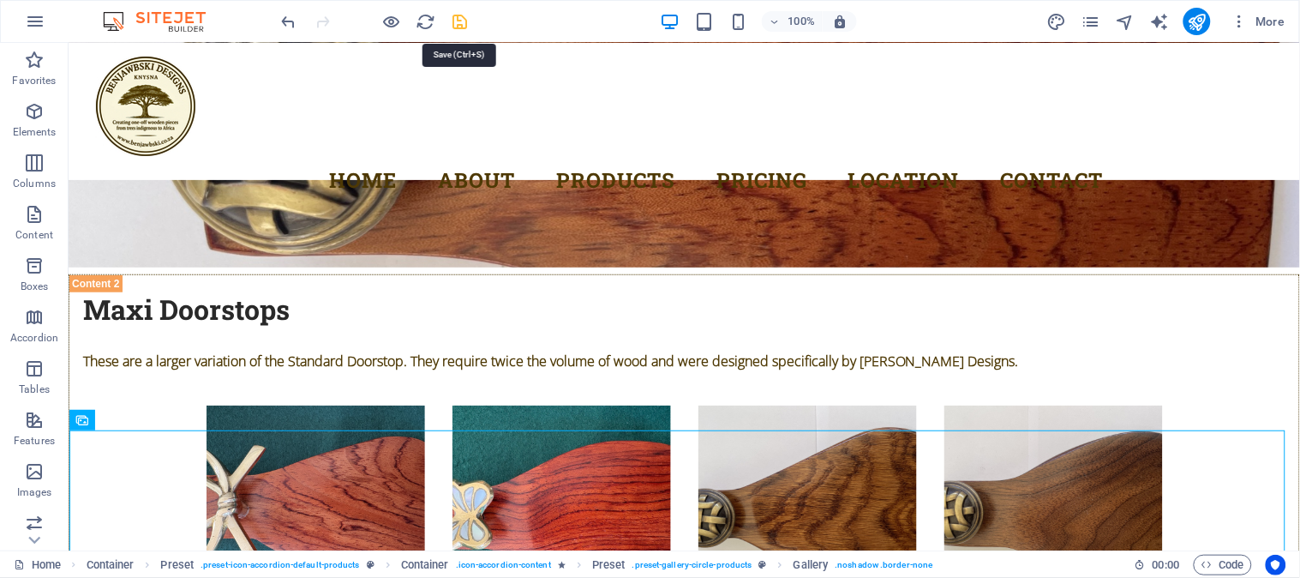
click at [455, 21] on icon "save" at bounding box center [461, 22] width 20 height 20
checkbox input "false"
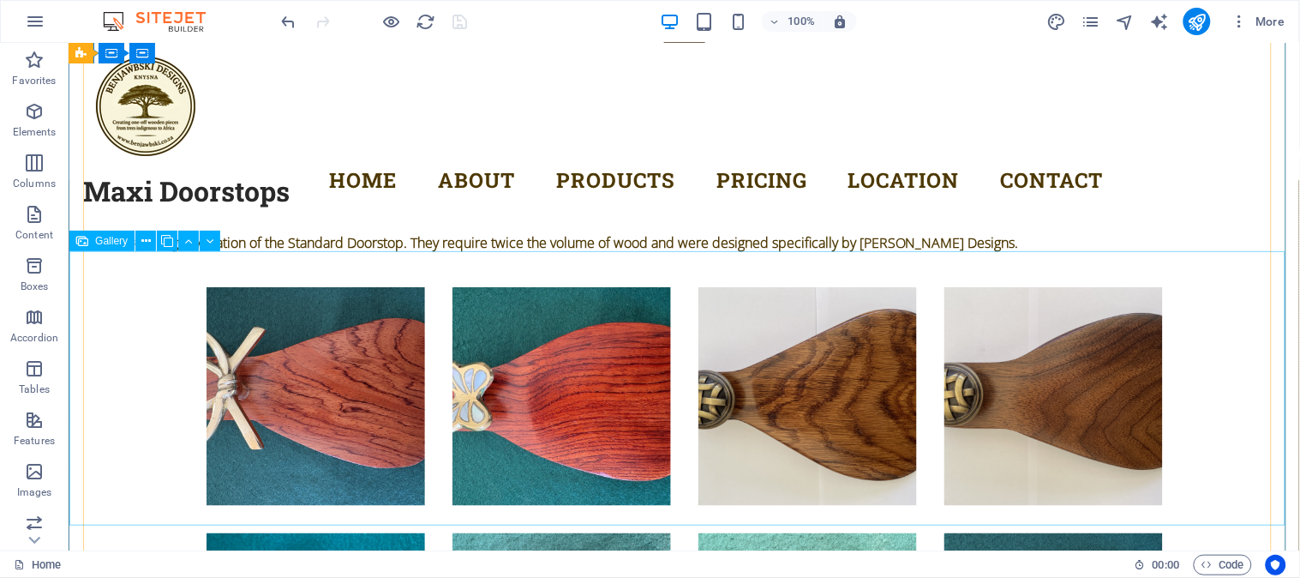
scroll to position [5414, 0]
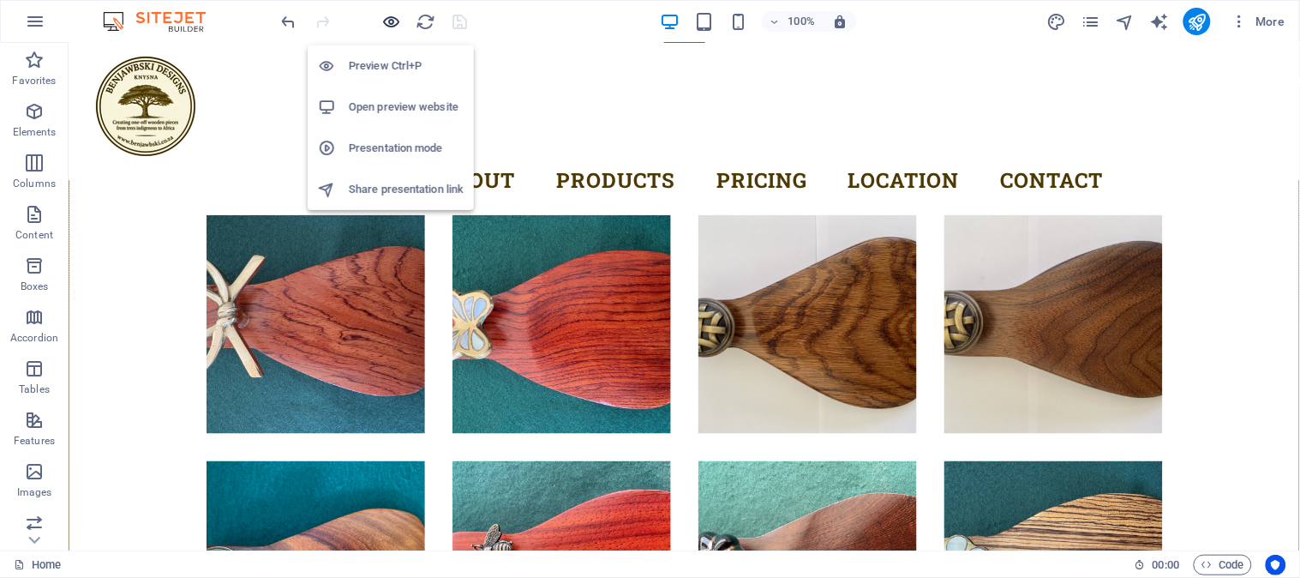
click at [387, 23] on icon "button" at bounding box center [392, 22] width 20 height 20
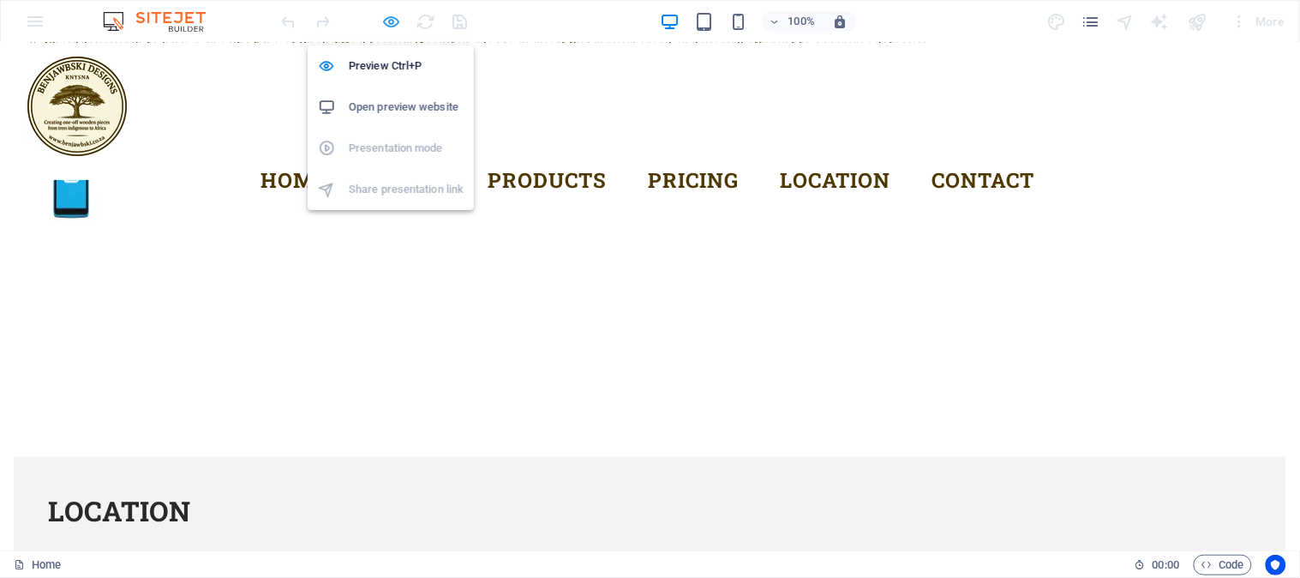
scroll to position [5009, 0]
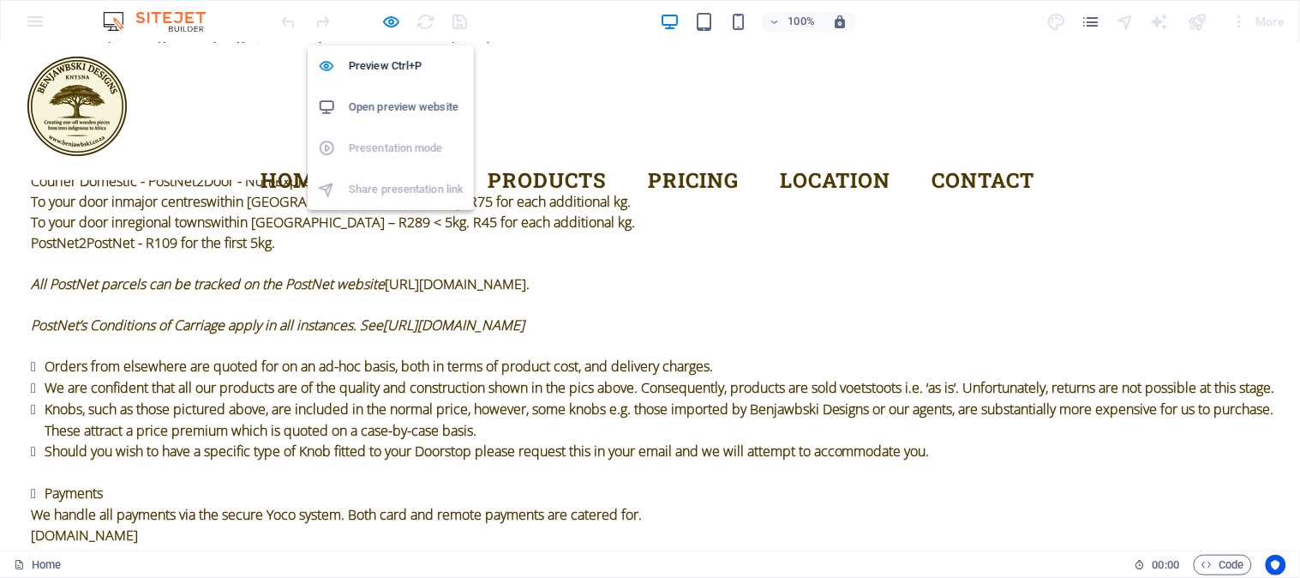
click at [401, 106] on h6 "Open preview website" at bounding box center [406, 107] width 115 height 21
